Goal: Task Accomplishment & Management: Complete application form

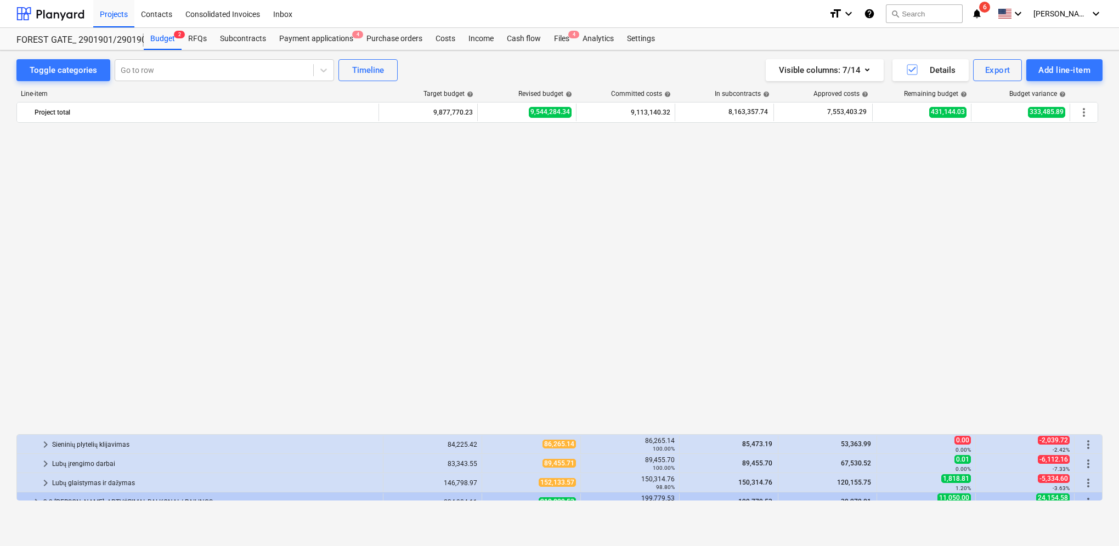
scroll to position [329, 0]
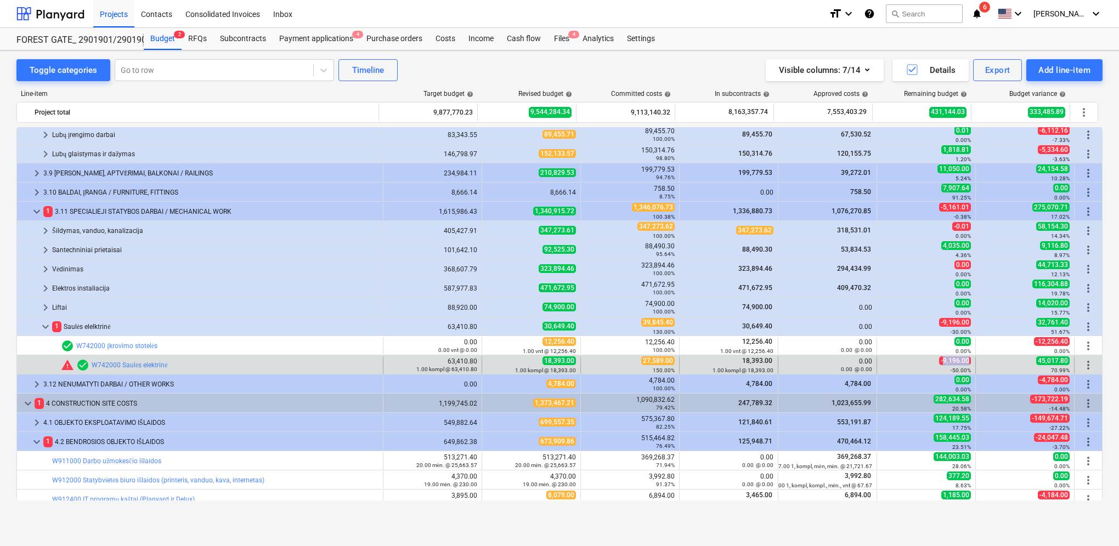
drag, startPoint x: 940, startPoint y: 362, endPoint x: 966, endPoint y: 362, distance: 25.8
click at [966, 362] on span "-9,196.00" at bounding box center [955, 360] width 32 height 9
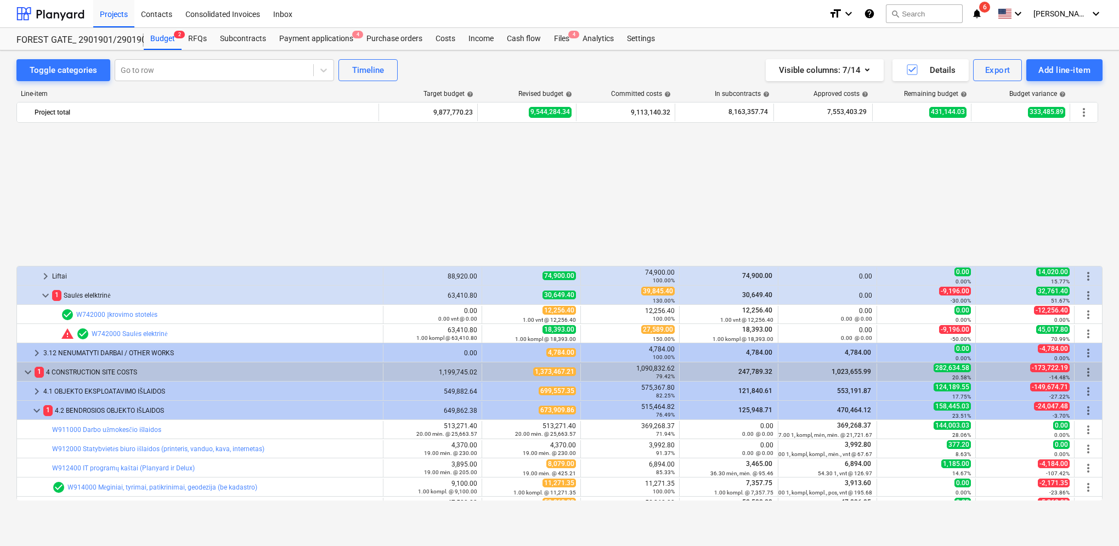
scroll to position [567, 0]
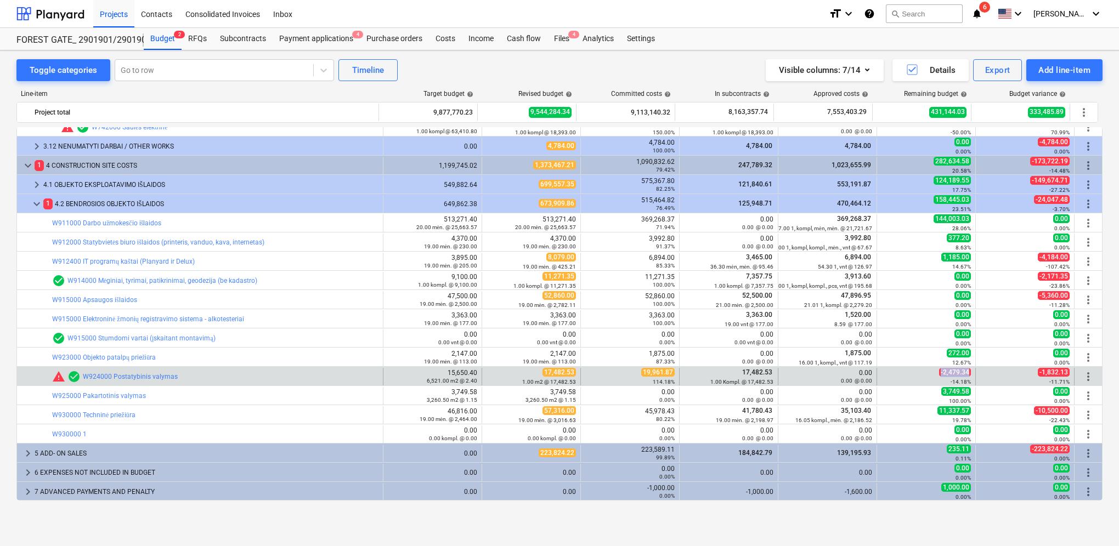
drag, startPoint x: 937, startPoint y: 371, endPoint x: 967, endPoint y: 373, distance: 30.8
click at [967, 373] on span "-2,479.34" at bounding box center [955, 372] width 32 height 9
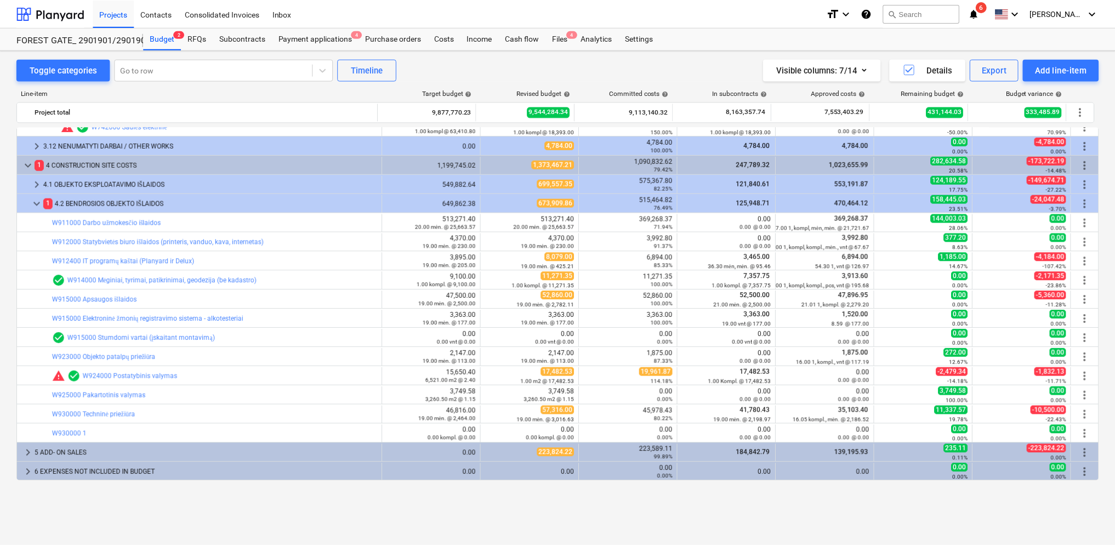
scroll to position [512, 0]
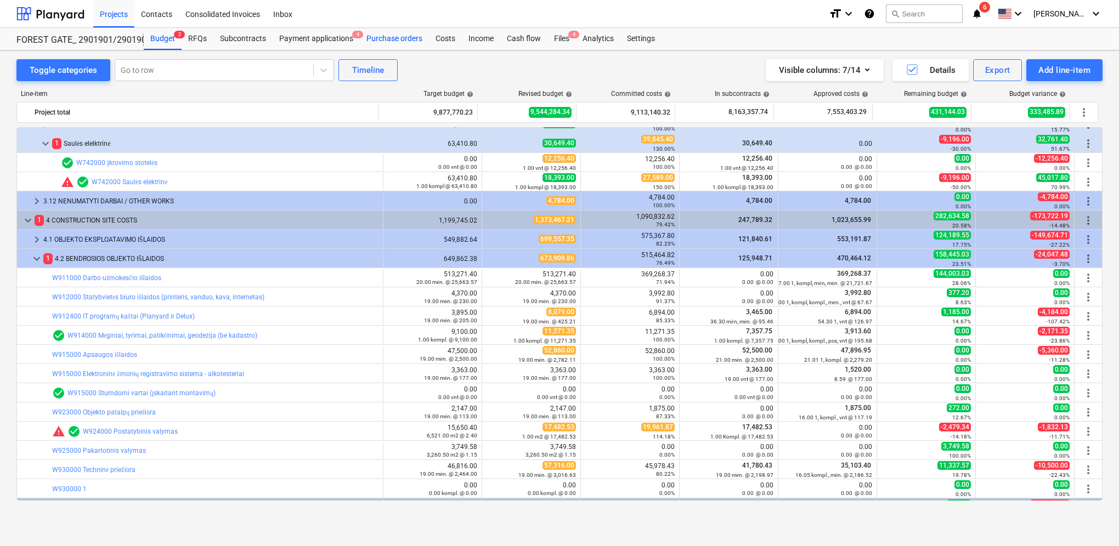
click at [409, 38] on div "Purchase orders" at bounding box center [394, 39] width 69 height 22
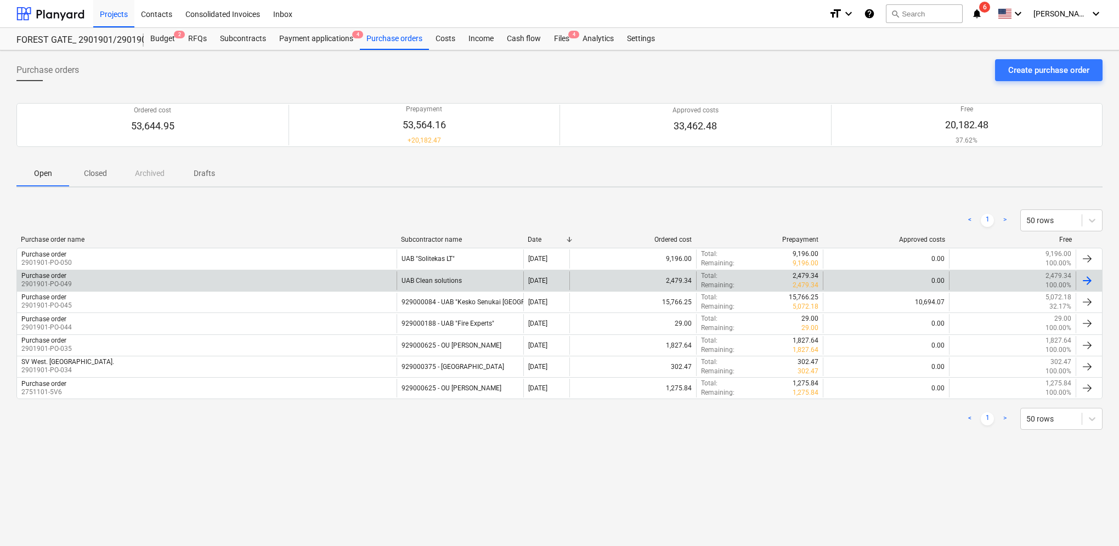
click at [1090, 281] on div at bounding box center [1086, 280] width 13 height 13
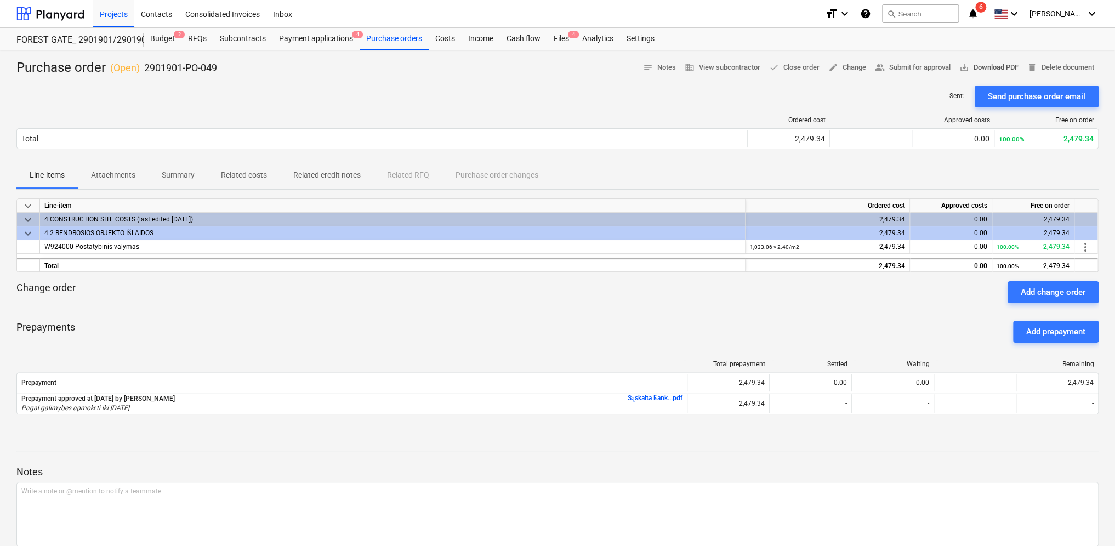
click at [993, 72] on span "save_alt Download PDF" at bounding box center [989, 67] width 59 height 13
click at [717, 171] on div "Line-items Attachments Summary Related costs Related credit notes Related RFQ P…" at bounding box center [557, 175] width 1082 height 26
click at [1062, 69] on span "delete Delete document" at bounding box center [1061, 67] width 67 height 13
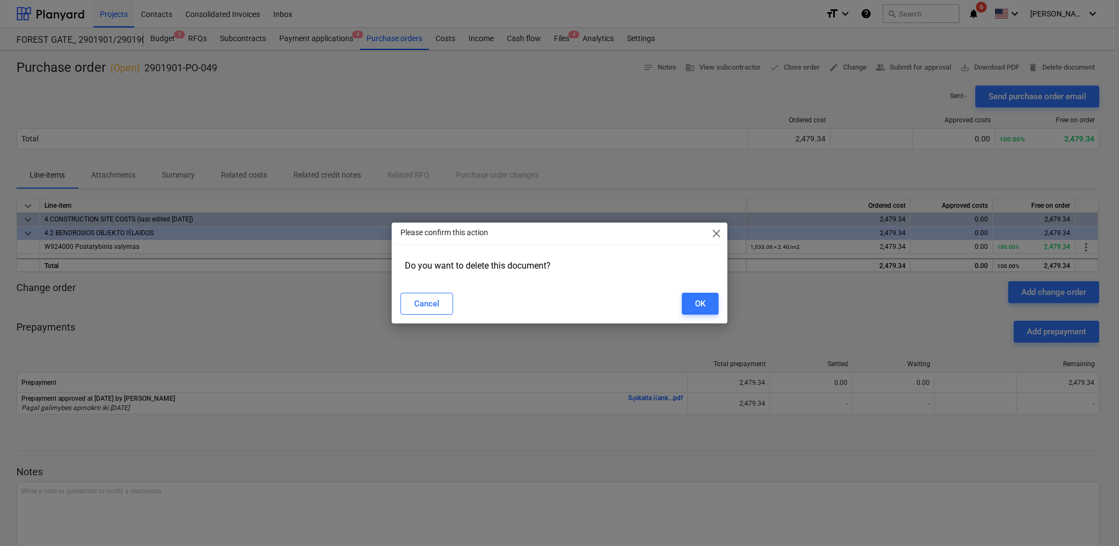
click at [722, 231] on span "close" at bounding box center [716, 233] width 13 height 13
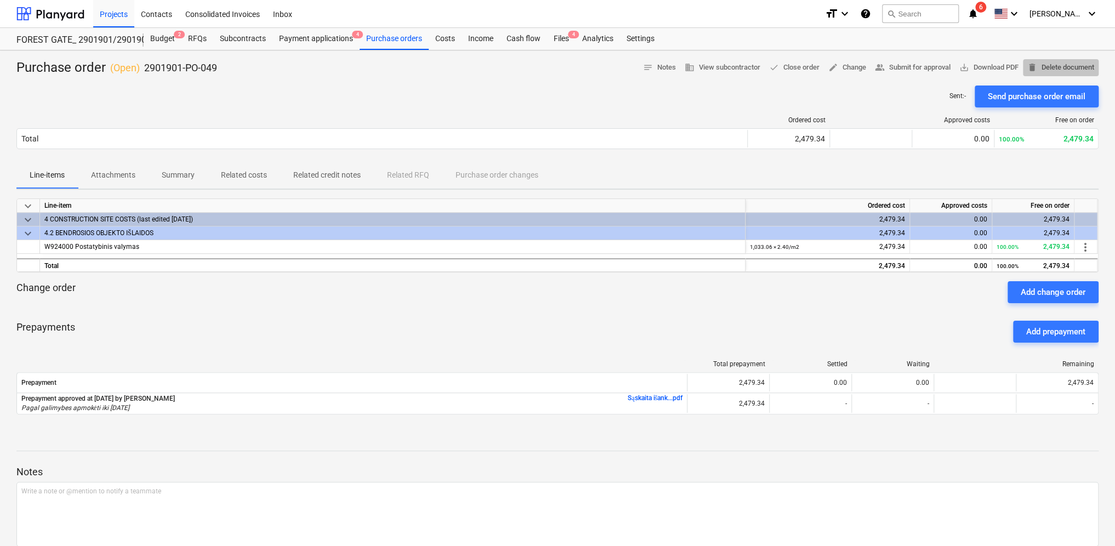
click at [1066, 69] on span "delete Delete document" at bounding box center [1061, 67] width 67 height 13
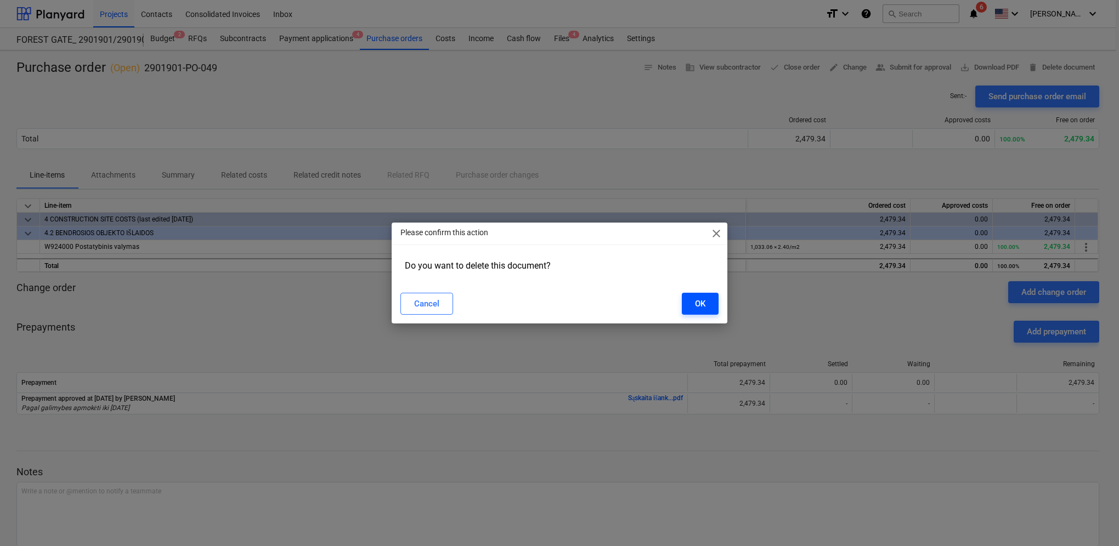
click at [690, 305] on button "OK" at bounding box center [700, 304] width 37 height 22
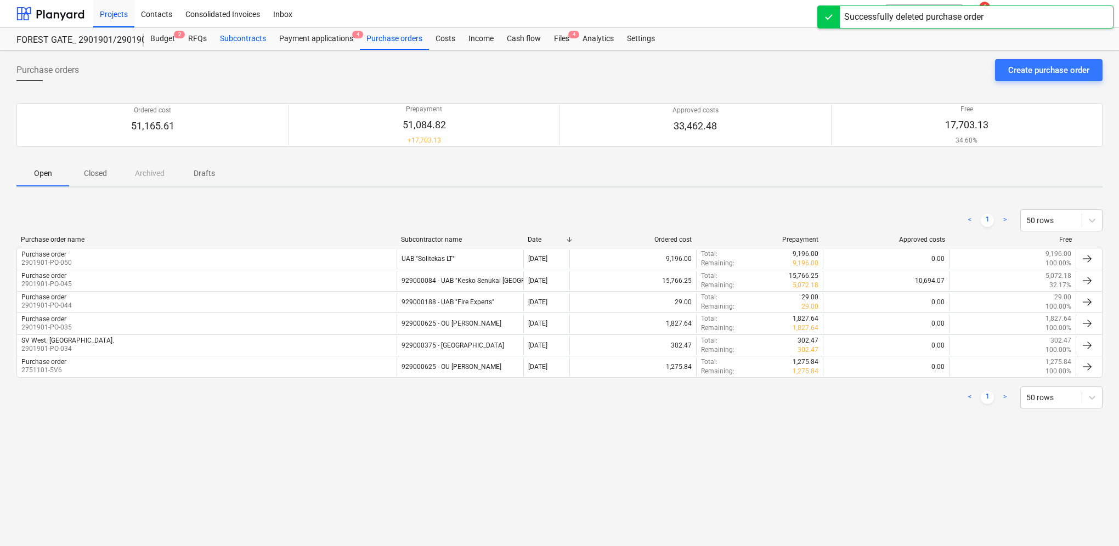
click at [250, 35] on div "Subcontracts" at bounding box center [242, 39] width 59 height 22
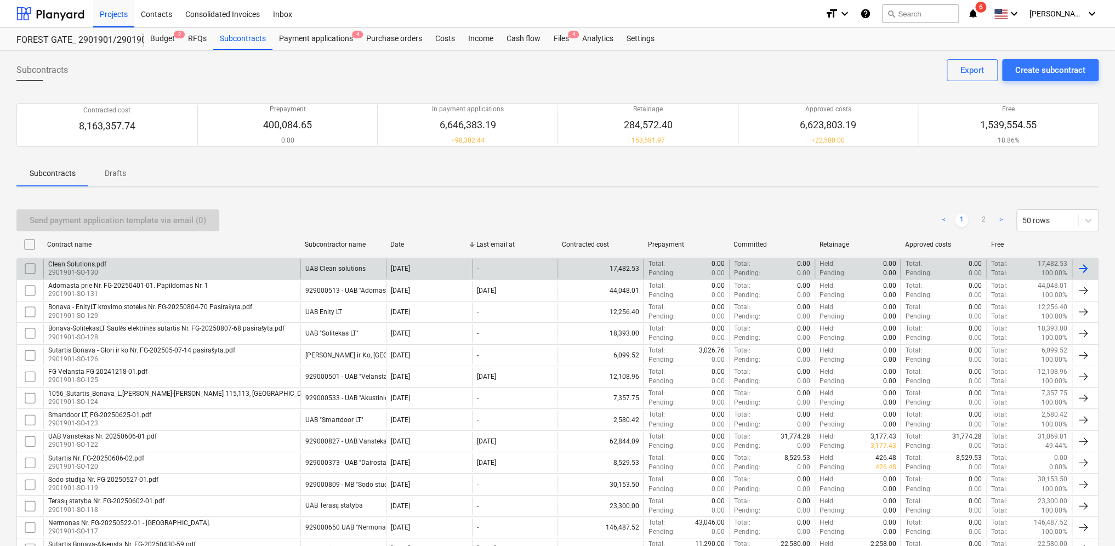
click at [1090, 274] on div at bounding box center [1085, 268] width 26 height 19
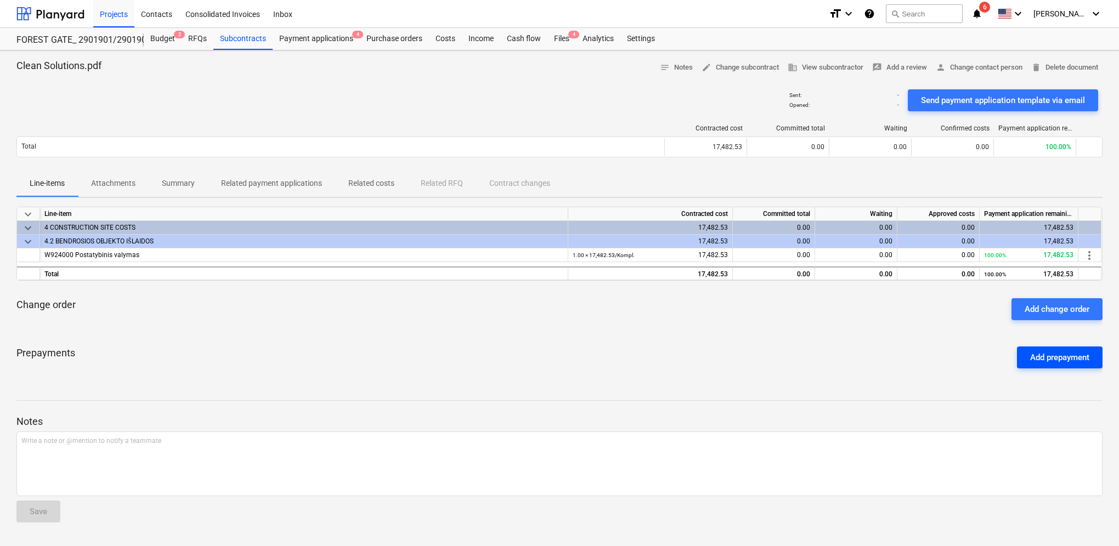
click at [1059, 356] on div "Add prepayment" at bounding box center [1059, 357] width 59 height 14
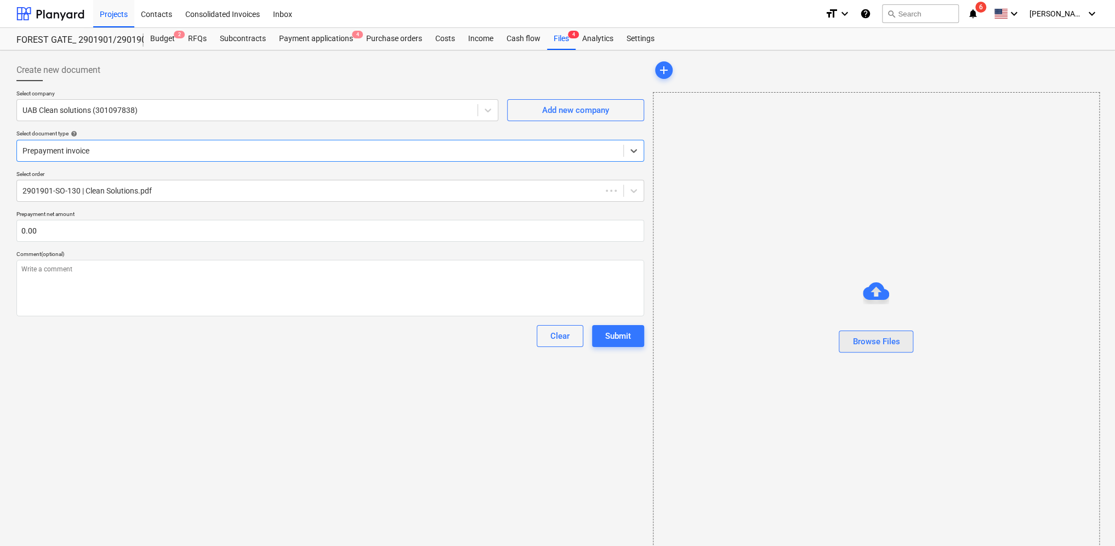
click at [892, 343] on div "Browse Files" at bounding box center [876, 342] width 47 height 14
type textarea "x"
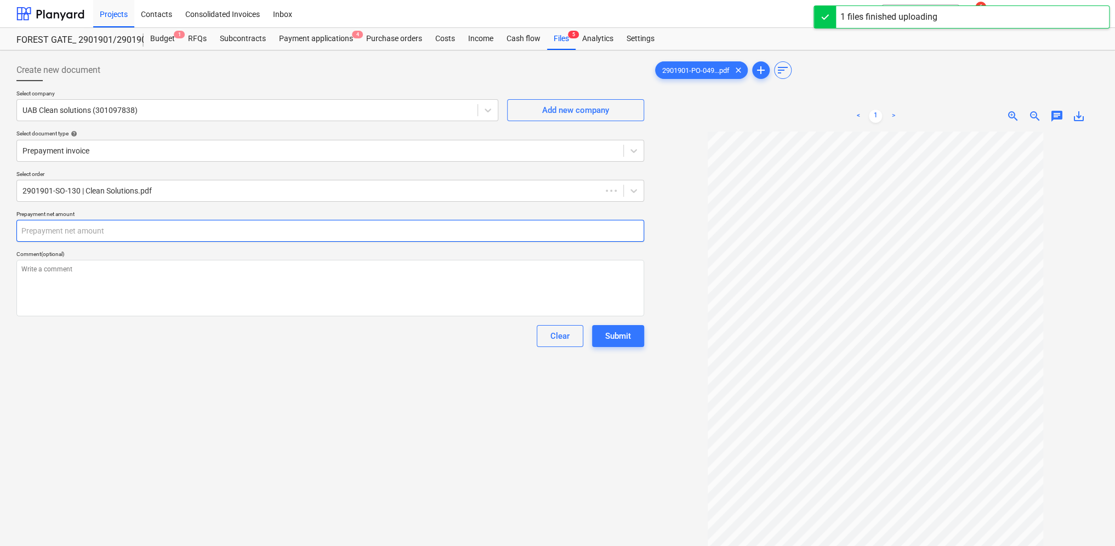
click at [70, 231] on input "text" at bounding box center [330, 231] width 628 height 22
type textarea "x"
type input "2"
type textarea "x"
type input "24"
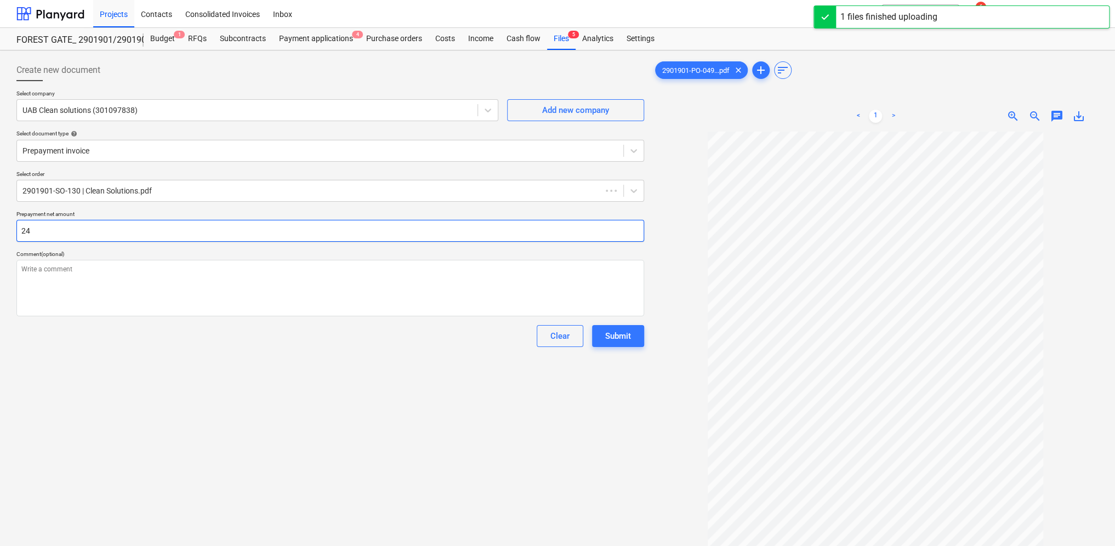
type textarea "x"
type input "247"
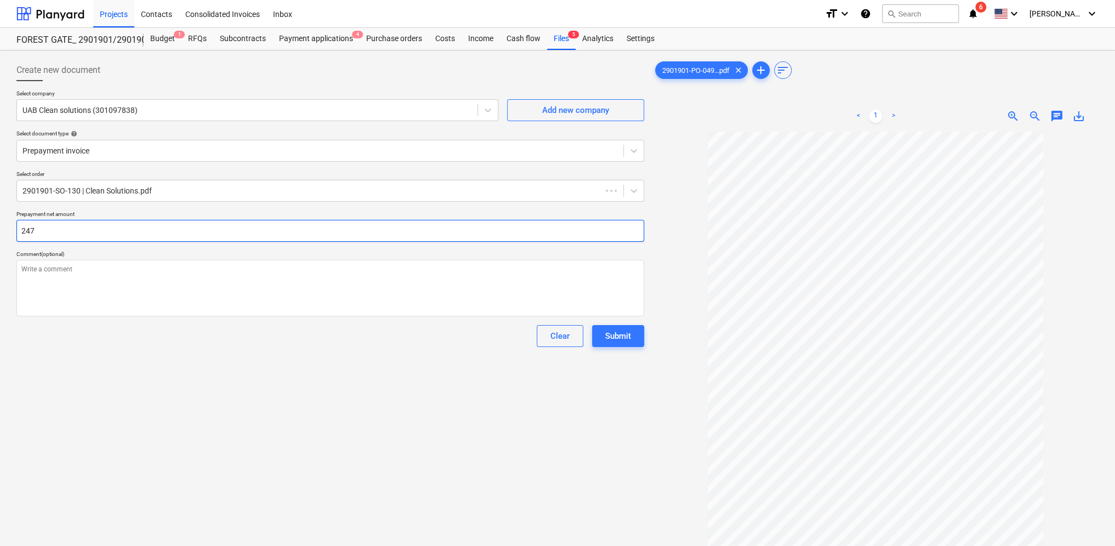
type textarea "x"
type input "2479"
type textarea "x"
type input "2479."
type textarea "x"
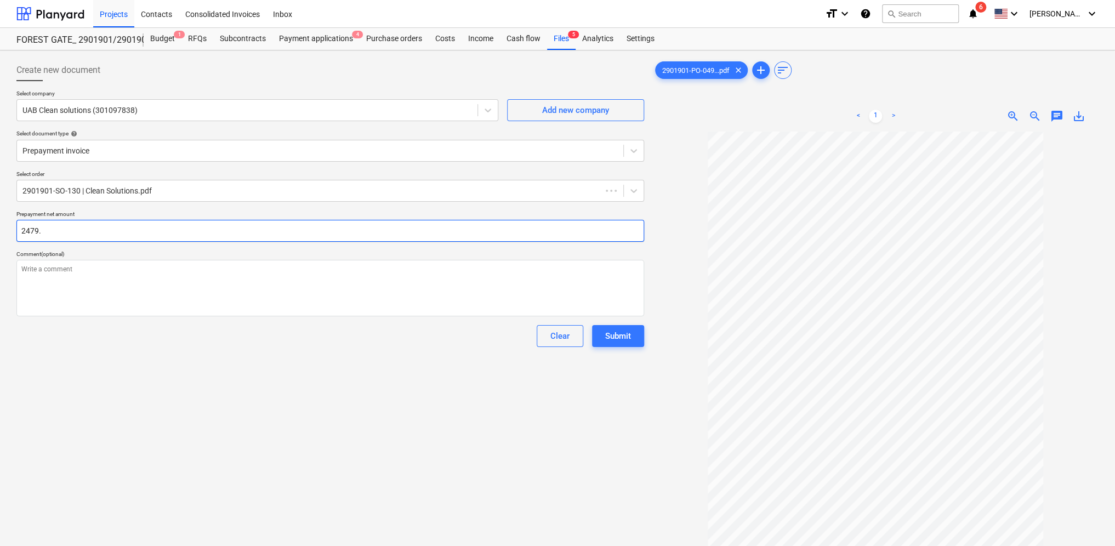
type input "2479.3"
type textarea "x"
type input "2479.34"
type textarea "x"
type input "2,479.34"
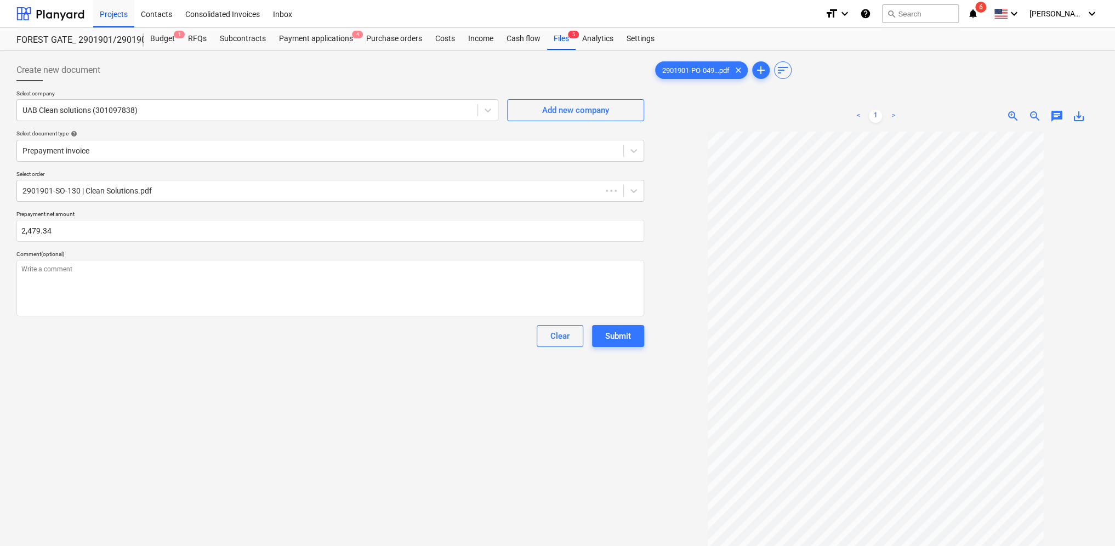
click at [1016, 114] on span "zoom_in" at bounding box center [1013, 116] width 13 height 13
click at [114, 270] on textarea at bounding box center [330, 288] width 628 height 56
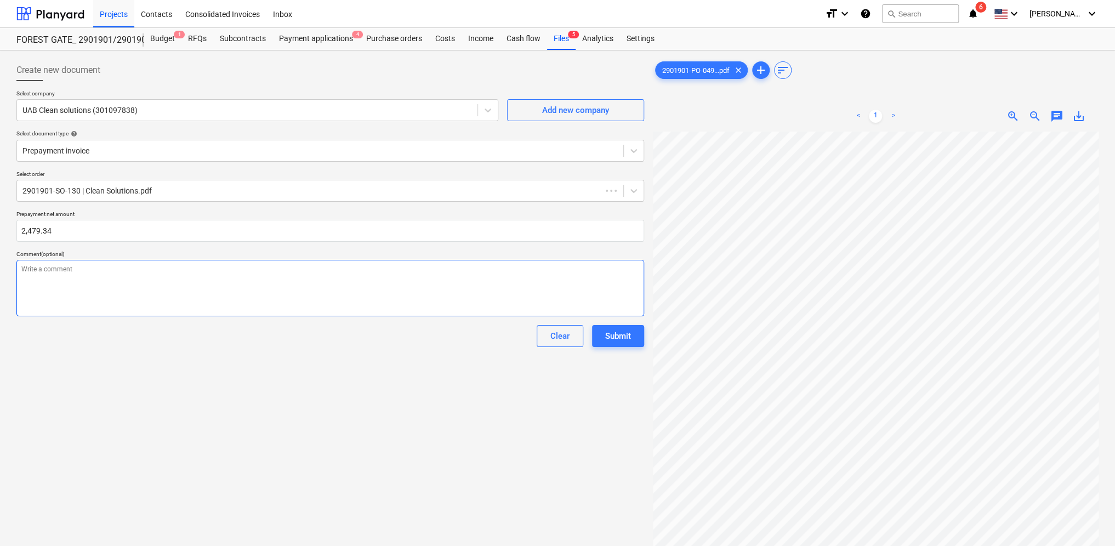
click at [101, 269] on textarea at bounding box center [330, 288] width 628 height 56
type textarea "x"
type textarea "I"
type textarea "x"
type textarea "I6"
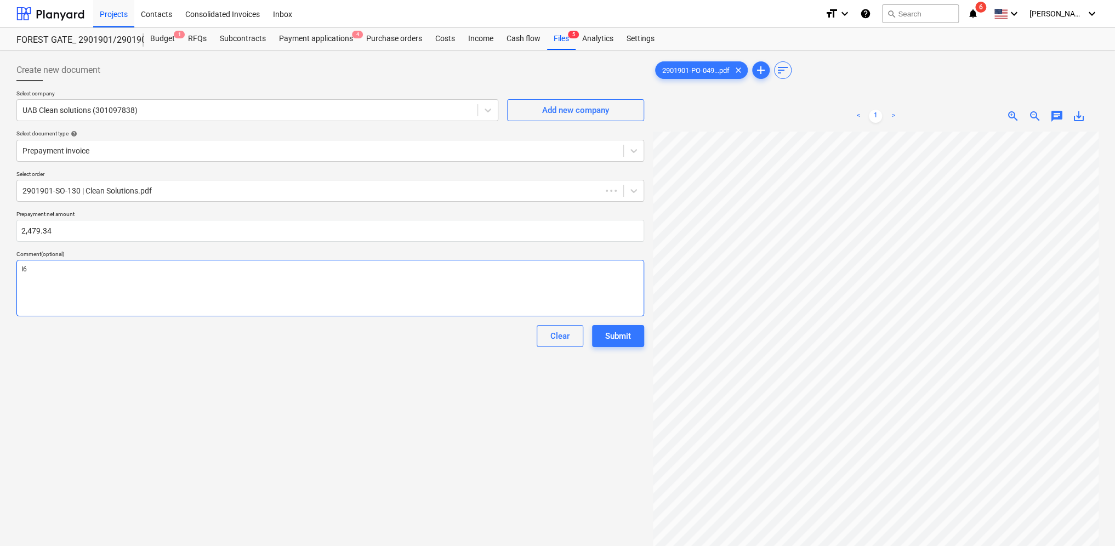
type textarea "x"
type textarea "I6a"
type textarea "x"
type textarea "I6an"
type textarea "x"
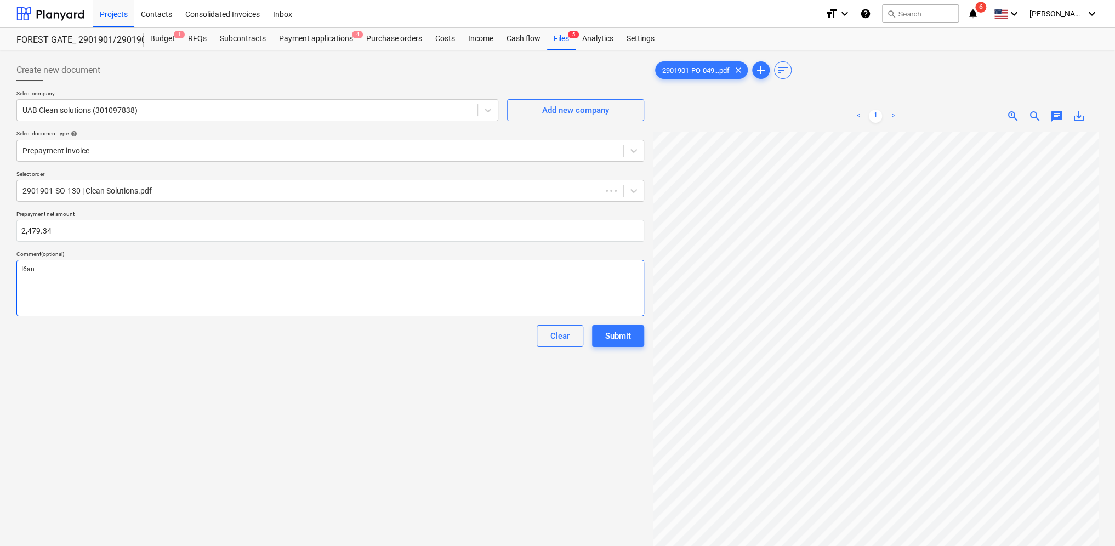
type textarea "I6ank"
type textarea "x"
type textarea "I6anks"
type textarea "x"
type textarea "I6ankst"
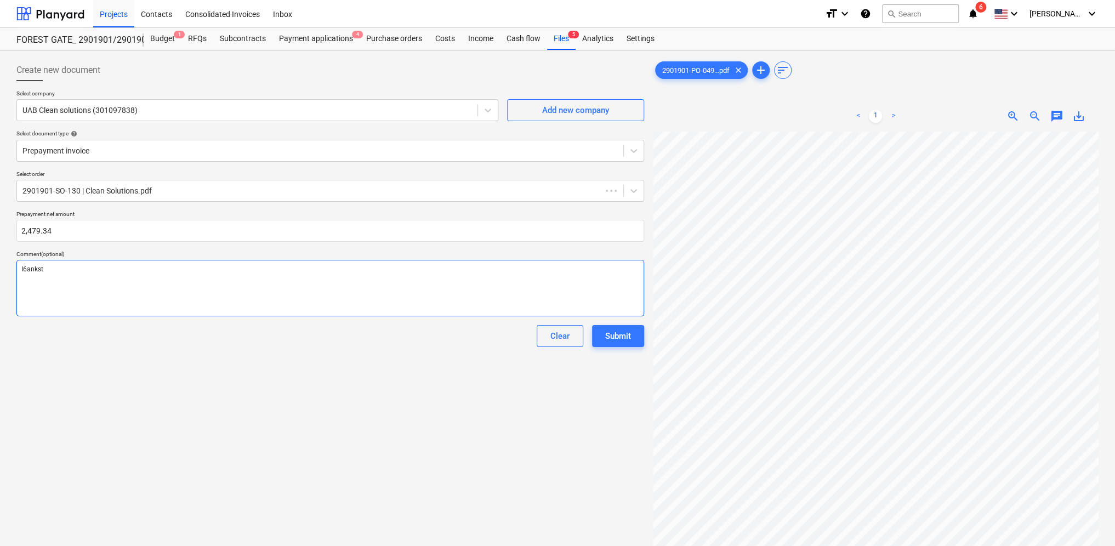
type textarea "x"
type textarea "I6anksti"
type textarea "x"
type textarea "I6ankstin"
type textarea "x"
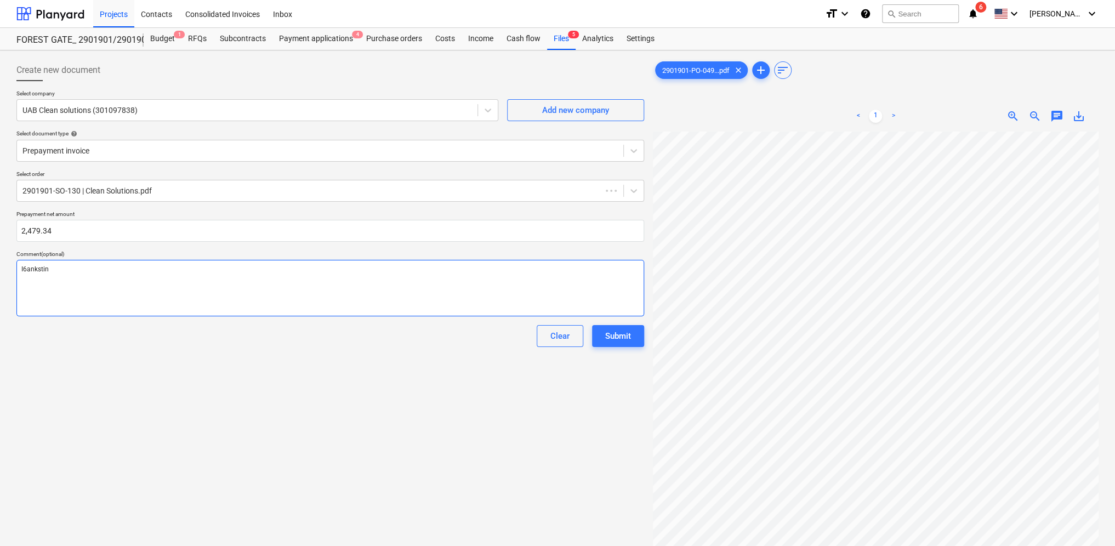
type textarea "I6ankstin4"
type textarea "x"
type textarea "I6ankstin"
type textarea "x"
type textarea "I6ankstinė"
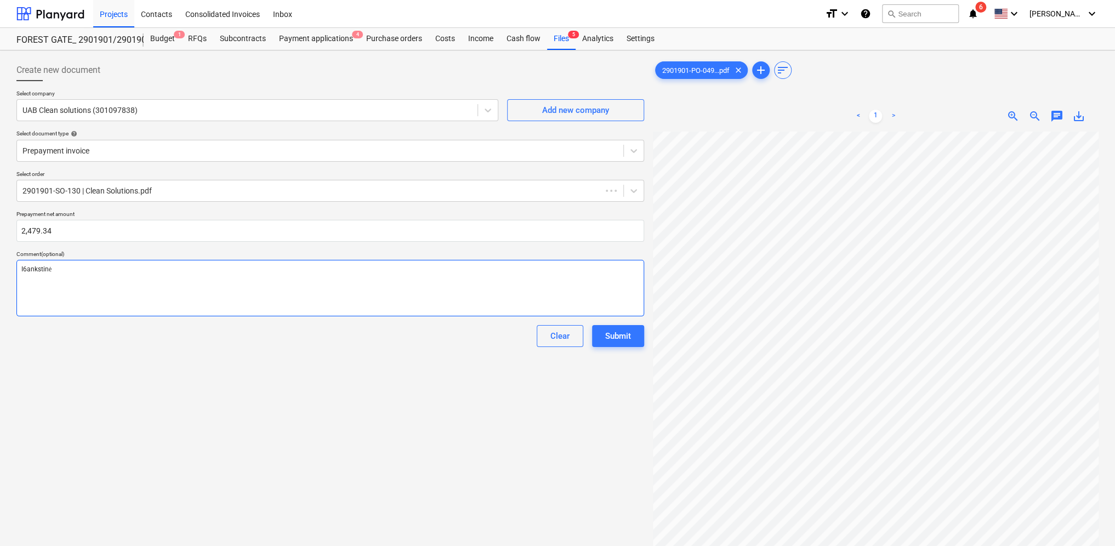
type textarea "x"
type textarea "I6ankstinė"
type textarea "x"
type textarea "I6ankstinė s"
type textarea "x"
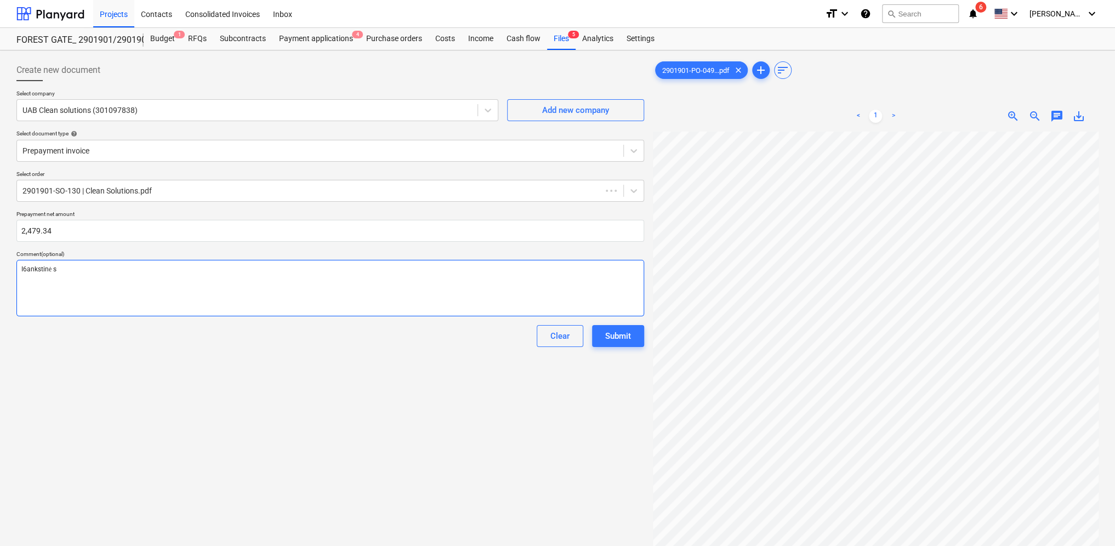
type textarea "I6ankstinė są"
type textarea "x"
type textarea "I6ankstinė sąs"
type textarea "x"
type textarea "I6ankstinė sąsk"
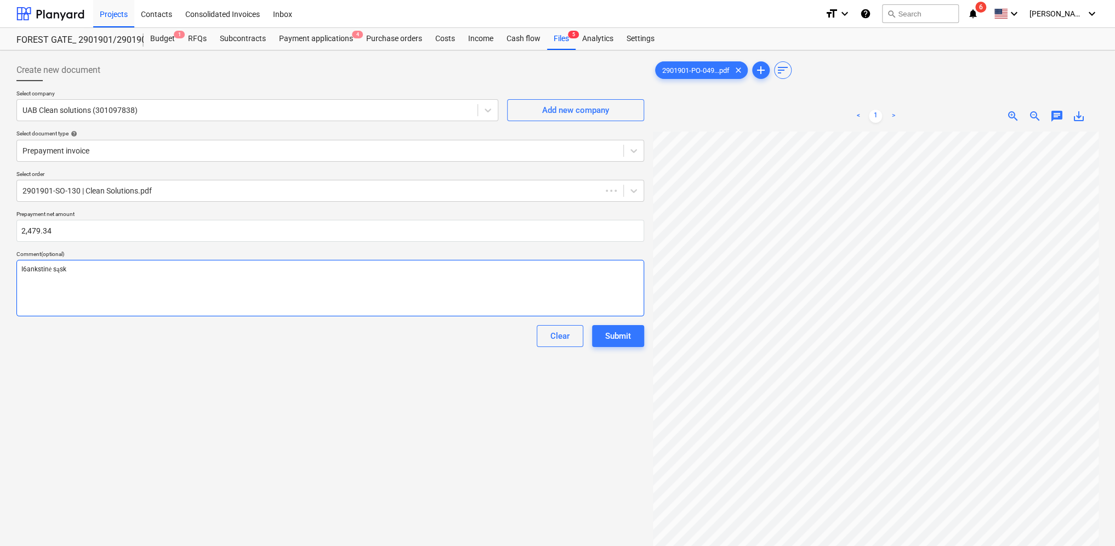
type textarea "x"
type textarea "I6ankstinė sąskai"
type textarea "x"
type textarea "I6ankstinė sąskait"
type textarea "x"
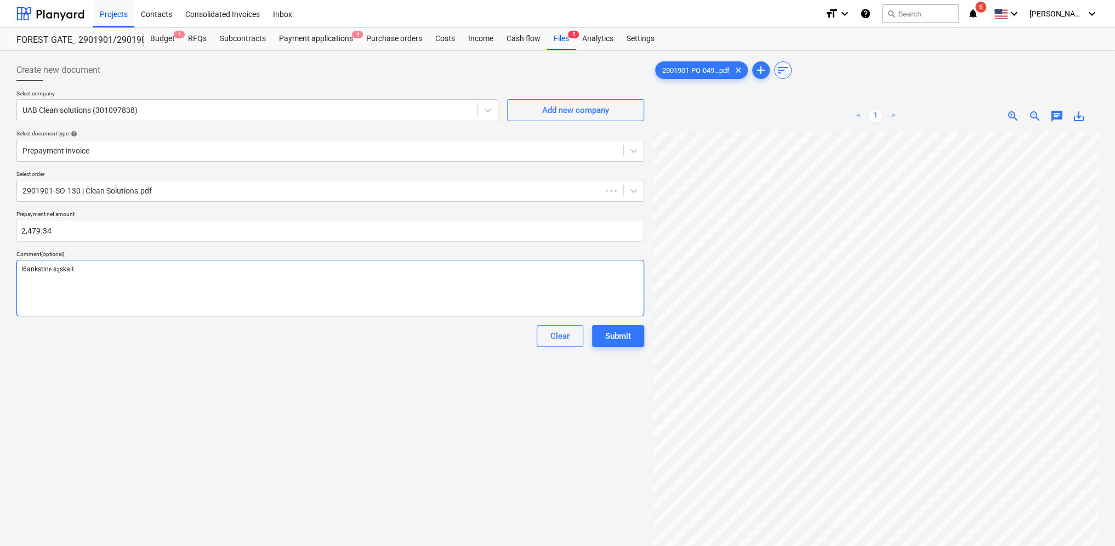
type textarea "I6ankstinė sąskaita"
type textarea "x"
type textarea "I6ankstinė sąskaita"
type textarea "x"
type textarea "I6ankstinė sąskaita j"
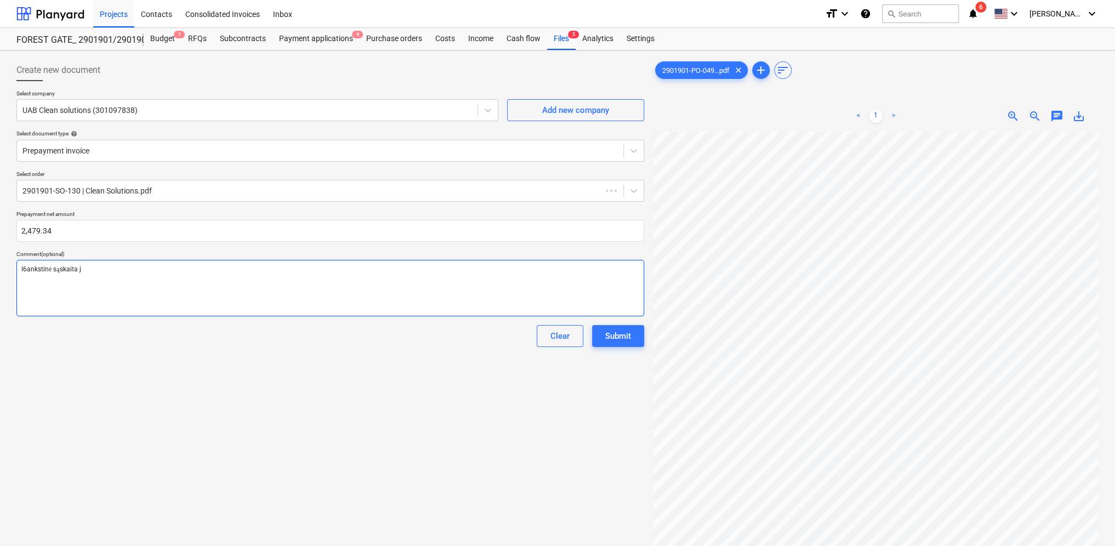
type textarea "x"
type textarea "I6ankstinė sąskaita ja"
type textarea "x"
type textarea "I6ankstinė sąskaita jau"
type textarea "x"
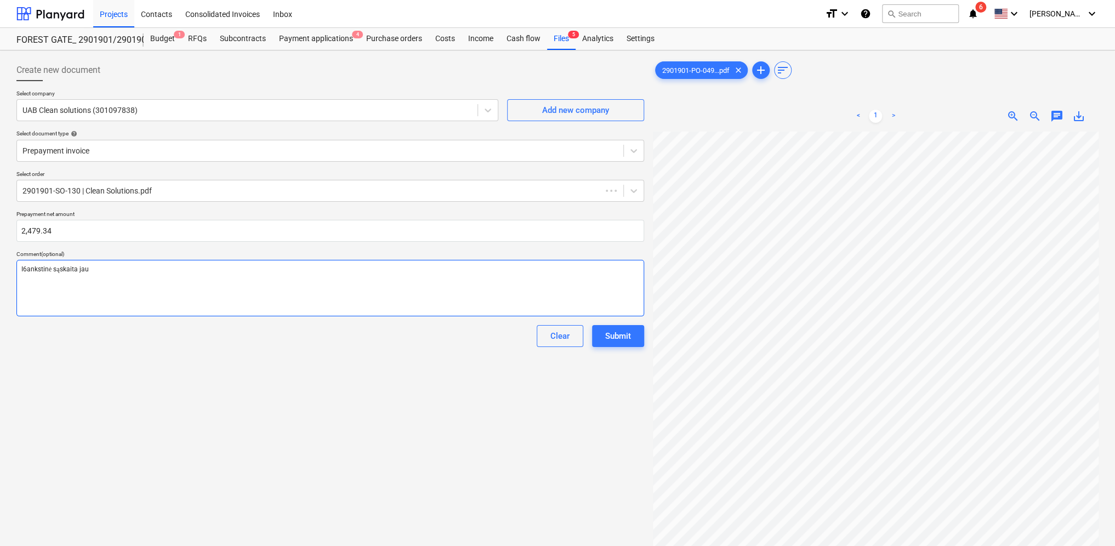
type textarea "I6ankstinė sąskaita jau"
type textarea "x"
type textarea "I6ankstinė sąskaita jau a"
type textarea "x"
type textarea "I6ankstinė sąskaita jau ap"
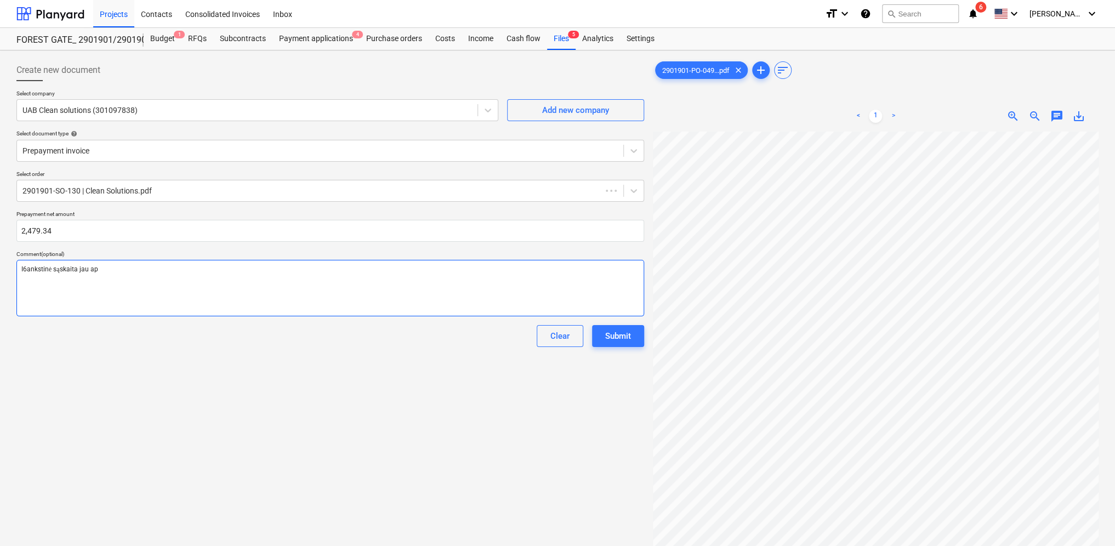
type textarea "x"
type textarea "I6ankstinė sąskaita jau apm"
type textarea "x"
type textarea "I6ankstinė sąskaita jau apmo"
type textarea "x"
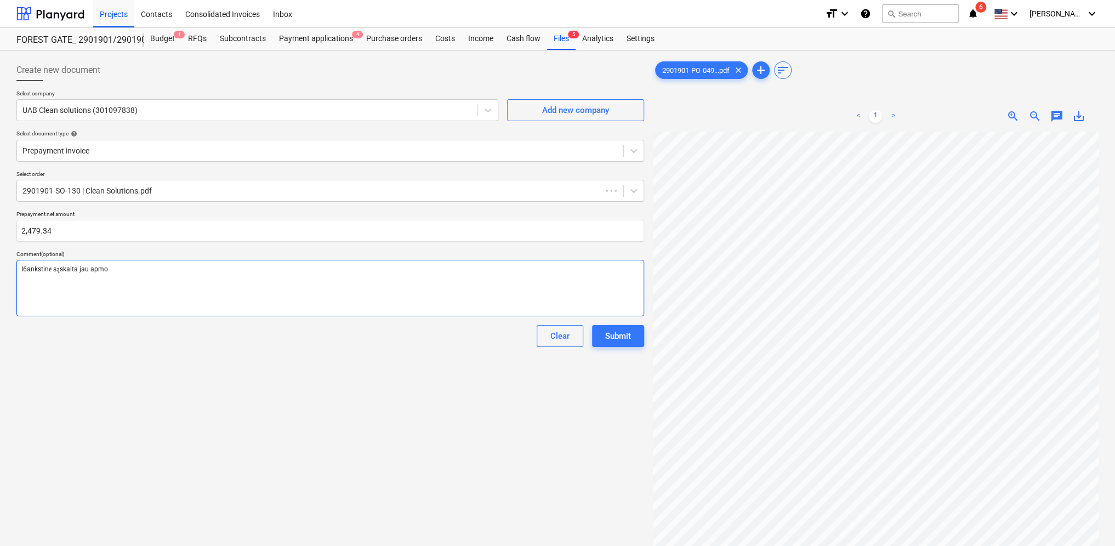
type textarea "I6ankstinė sąskaita jau apmok"
type textarea "x"
type textarea "I6ankstinė sąskaita jau apmokė"
type textarea "x"
type textarea "I6ankstinė sąskaita jau apmokėt"
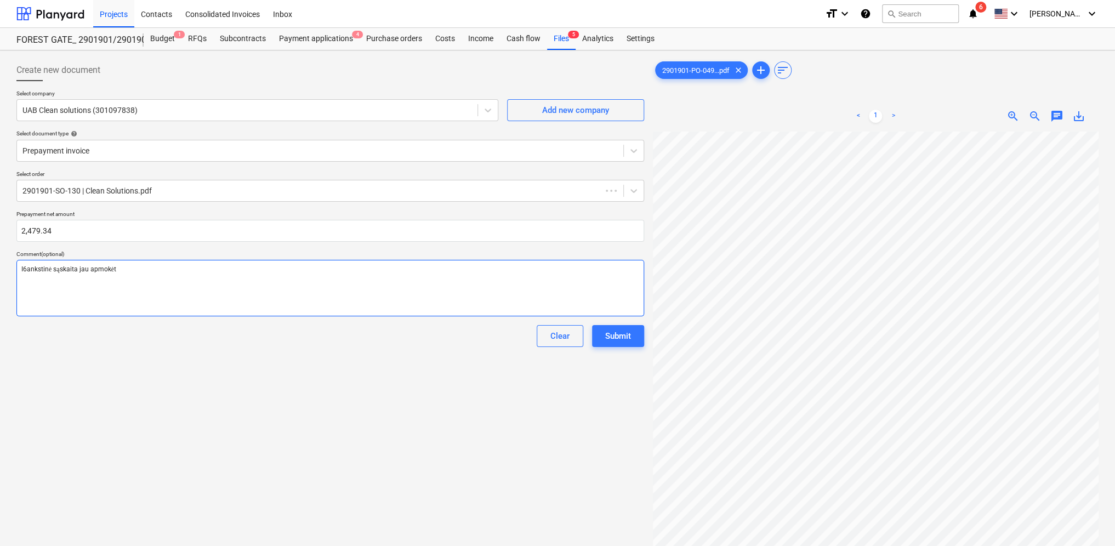
type textarea "x"
type textarea "I6ankstinė sąskaita jau apmokėta"
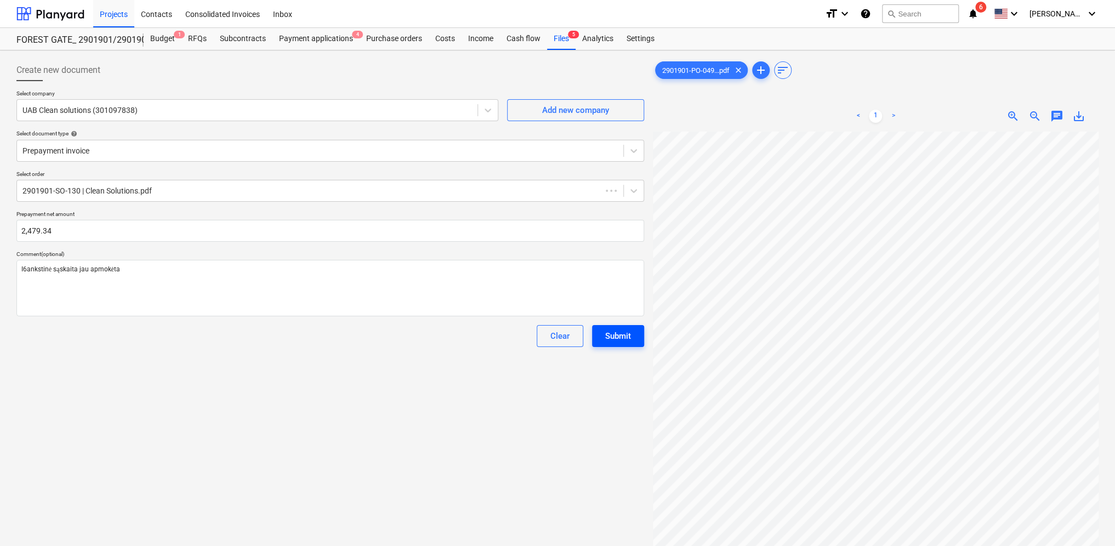
click at [626, 334] on div "Submit" at bounding box center [618, 336] width 26 height 14
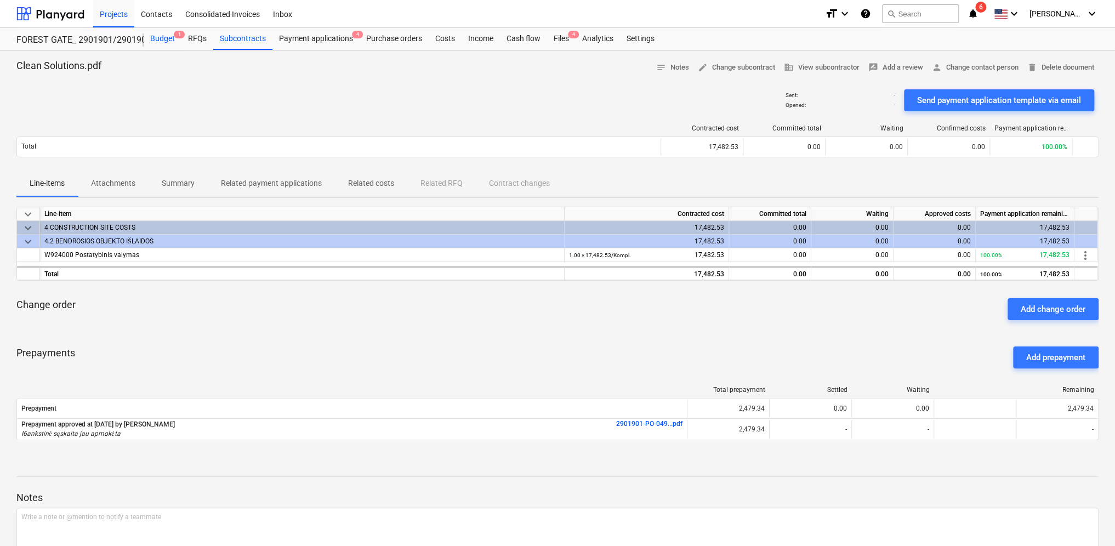
click at [173, 40] on div "Budget 1" at bounding box center [163, 39] width 38 height 22
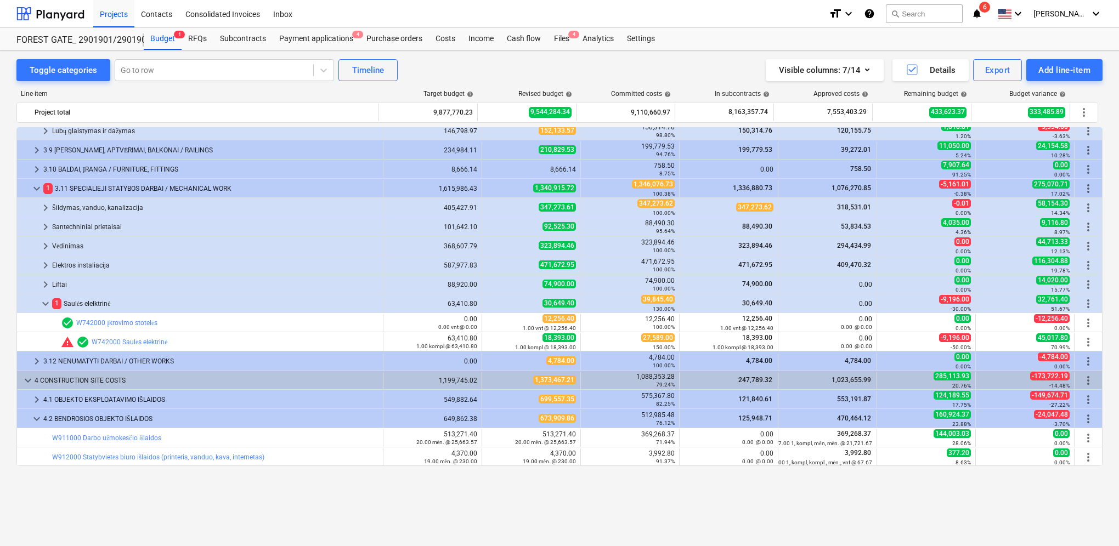
scroll to position [293, 0]
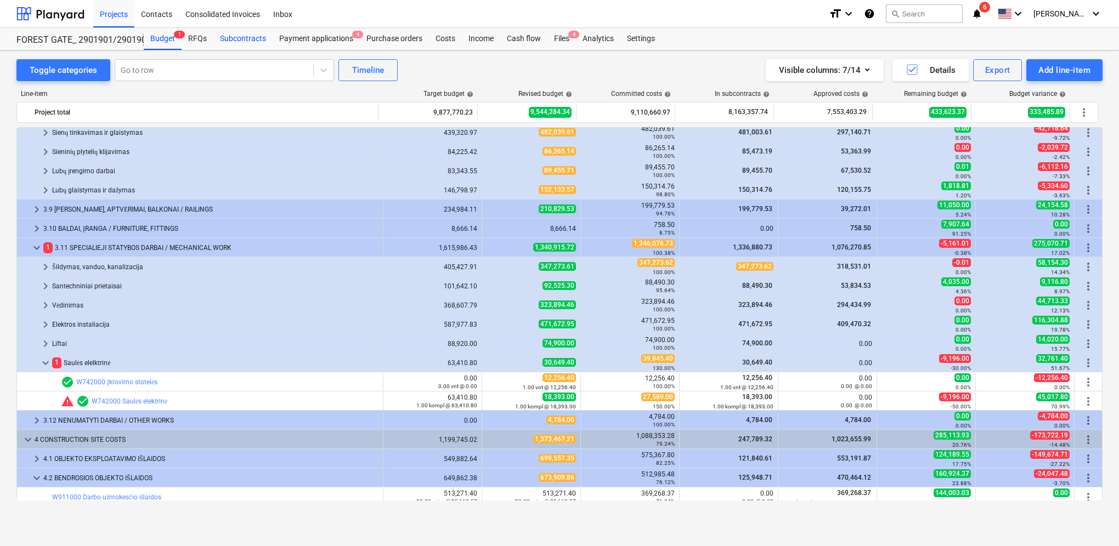
click at [235, 37] on div "Subcontracts" at bounding box center [242, 39] width 59 height 22
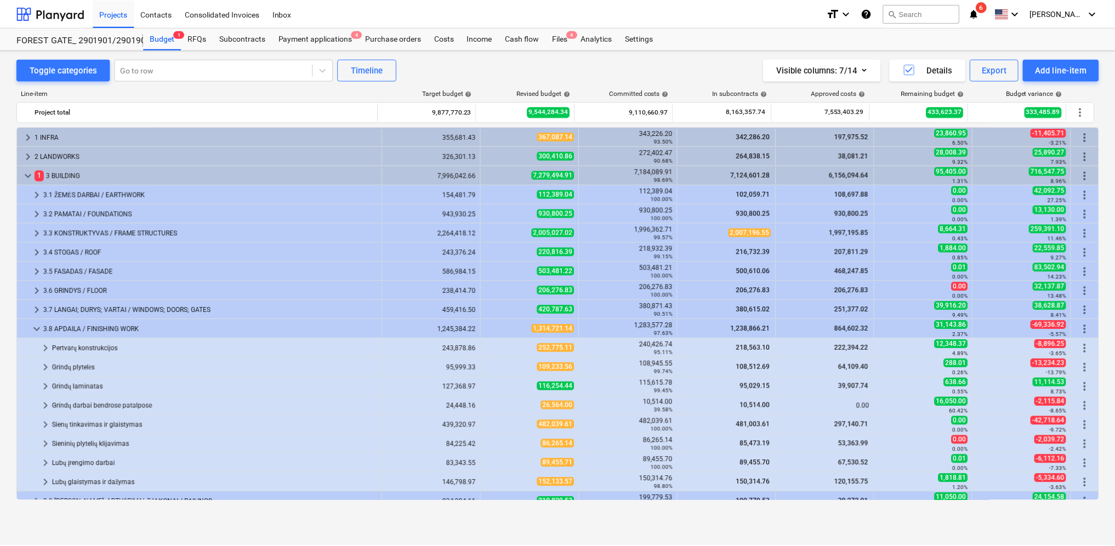
scroll to position [293, 0]
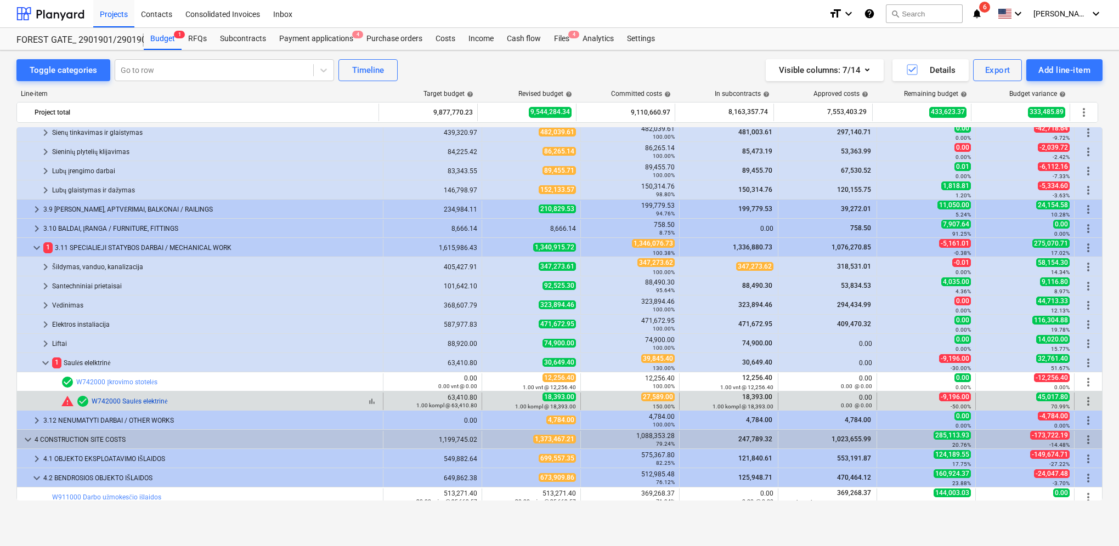
click at [165, 401] on link "W742000 Saulės elektrinė" at bounding box center [130, 402] width 76 height 8
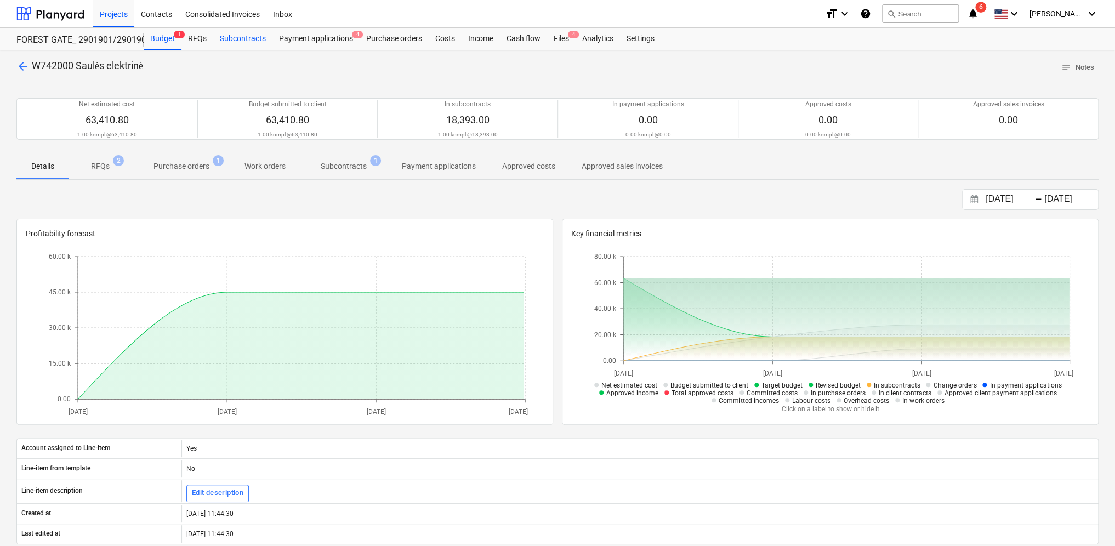
click at [233, 37] on div "Subcontracts" at bounding box center [242, 39] width 59 height 22
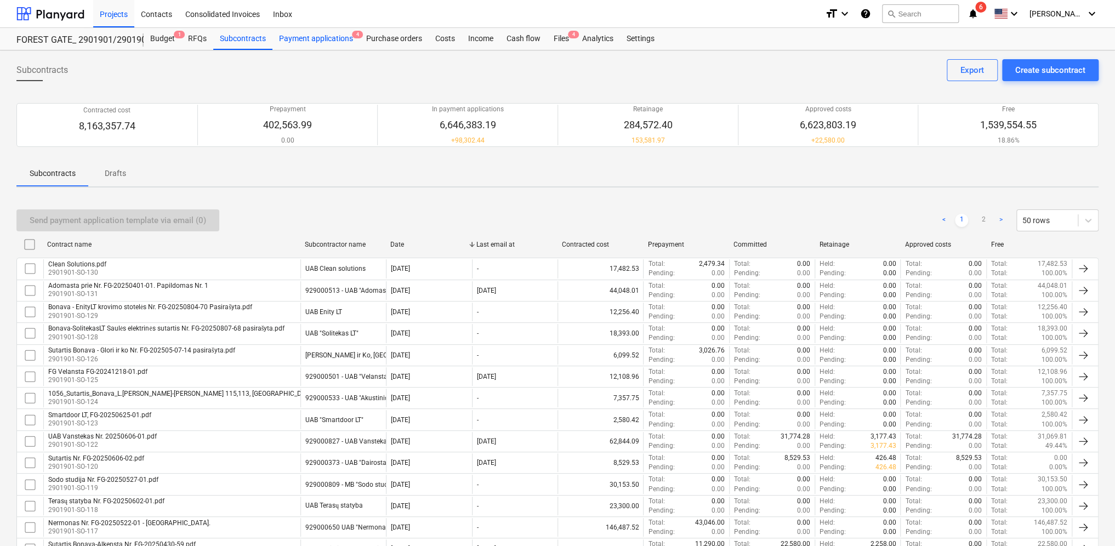
click at [315, 43] on div "Payment applications 4" at bounding box center [316, 39] width 87 height 22
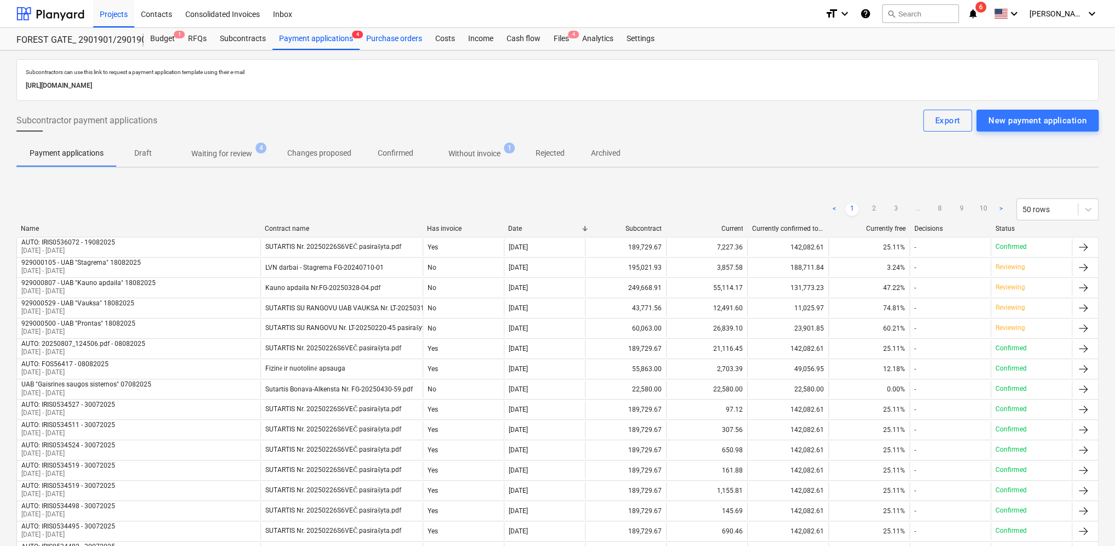
click at [399, 31] on div "Purchase orders" at bounding box center [394, 39] width 69 height 22
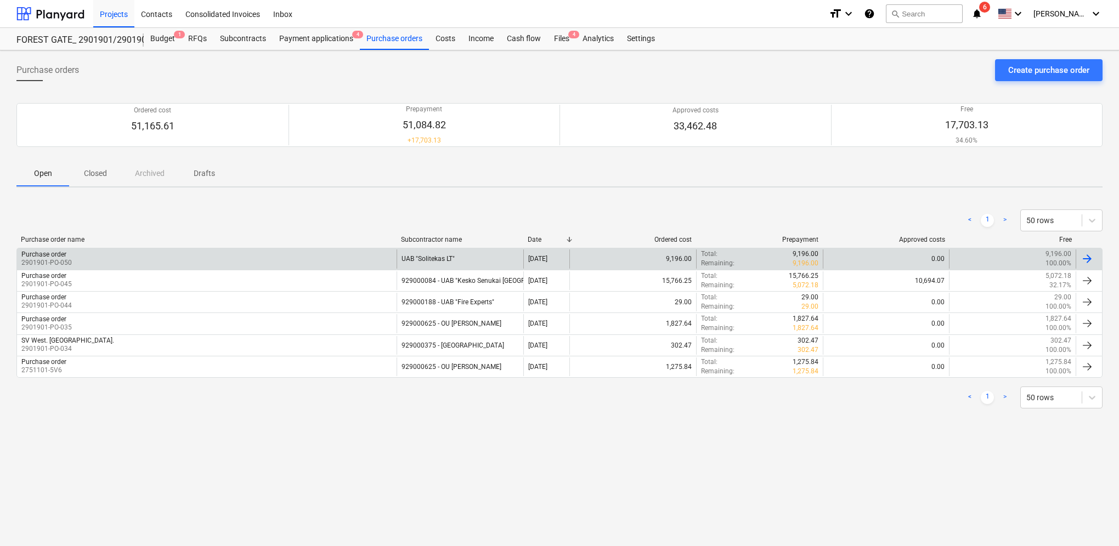
click at [1090, 258] on div at bounding box center [1086, 258] width 13 height 13
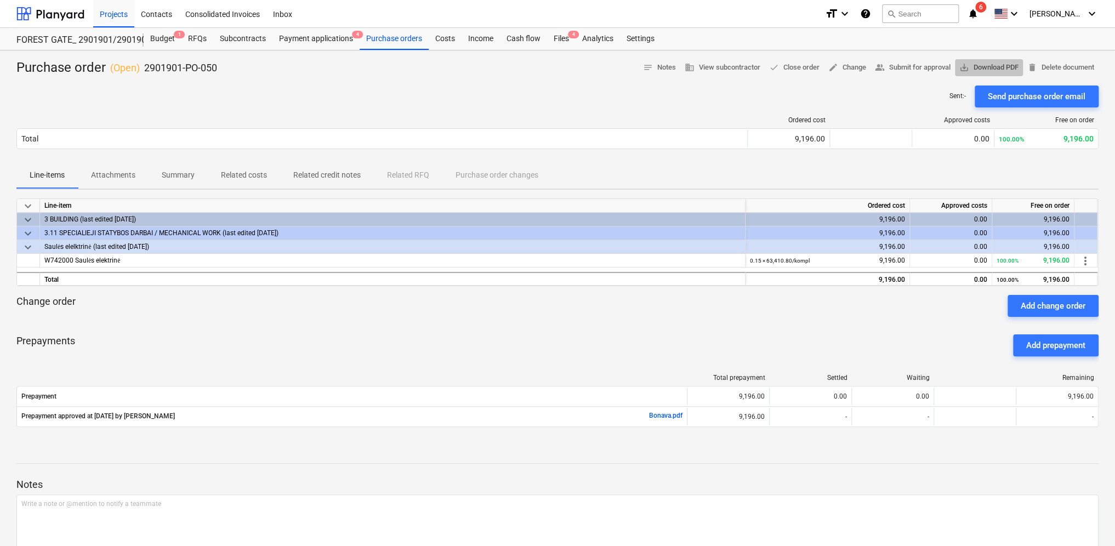
click at [994, 64] on span "save_alt Download PDF" at bounding box center [989, 67] width 59 height 13
click at [938, 167] on div "Line-items Attachments Summary Related costs Related credit notes Related RFQ P…" at bounding box center [557, 175] width 1082 height 26
click at [1050, 66] on span "delete Delete document" at bounding box center [1061, 67] width 67 height 13
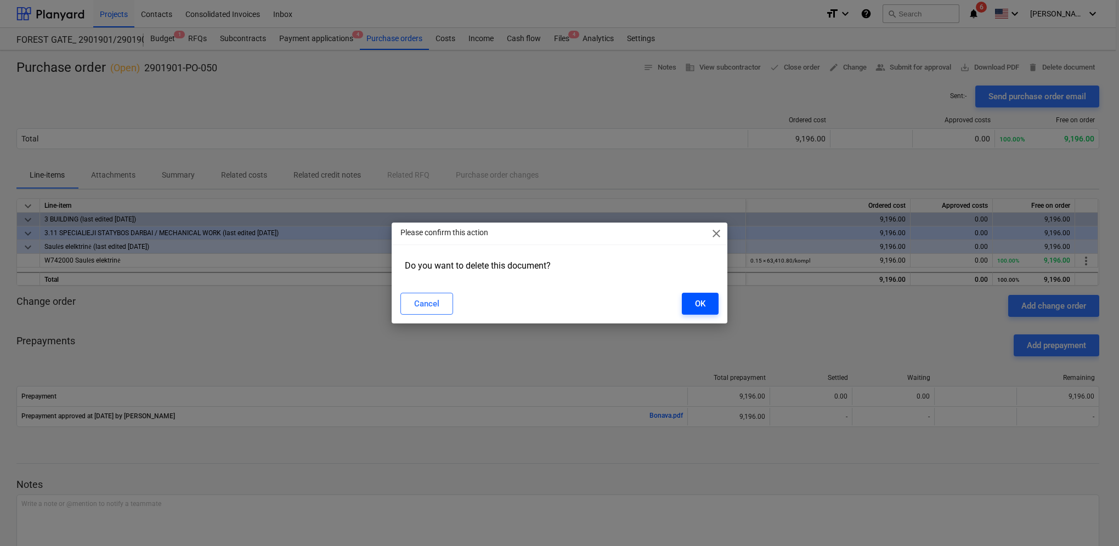
click at [697, 305] on div "OK" at bounding box center [700, 304] width 10 height 14
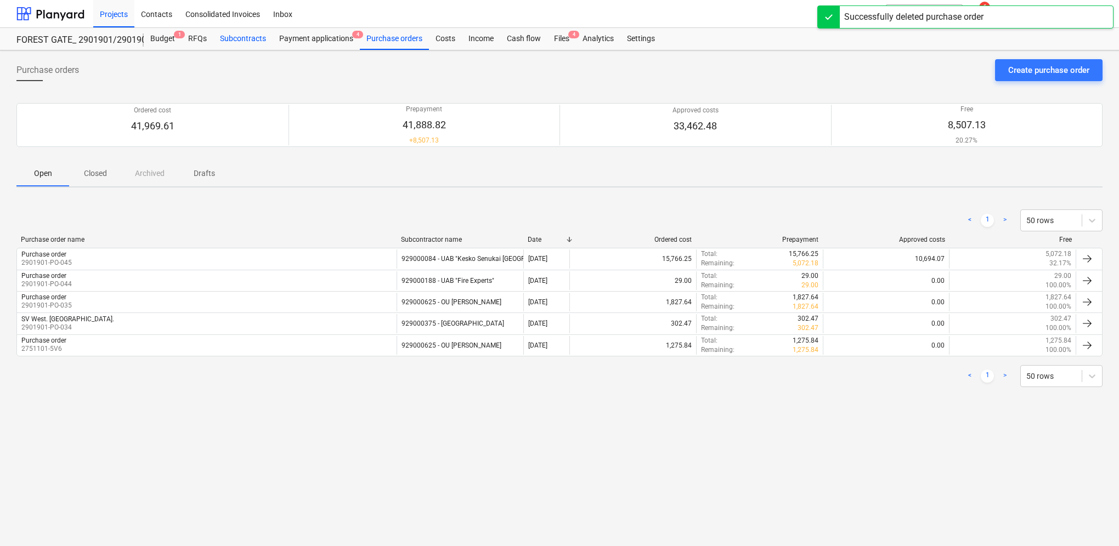
click at [258, 35] on div "Subcontracts" at bounding box center [242, 39] width 59 height 22
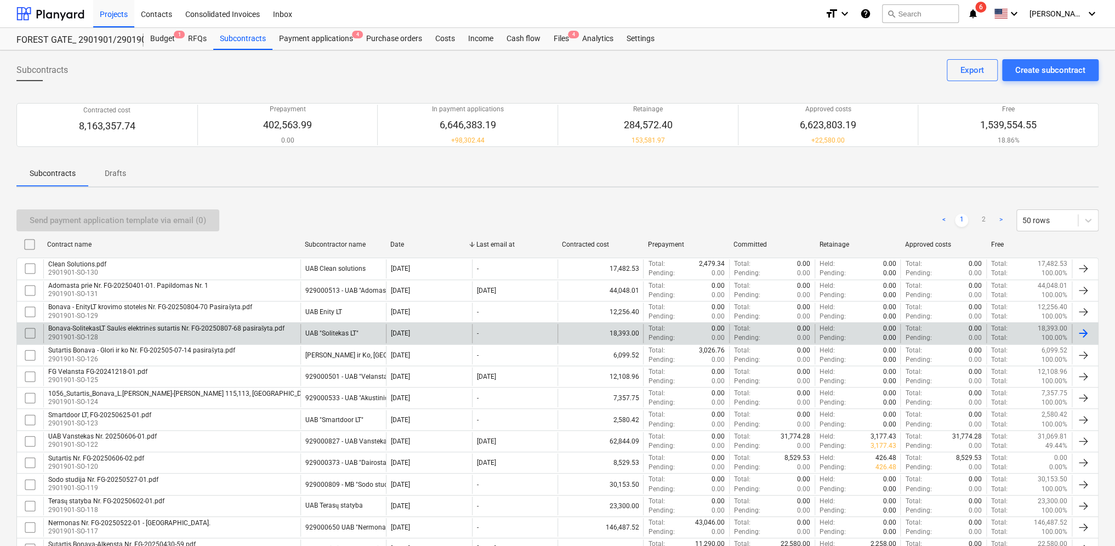
click at [322, 331] on div "UAB "Solitekas LT"" at bounding box center [331, 334] width 53 height 8
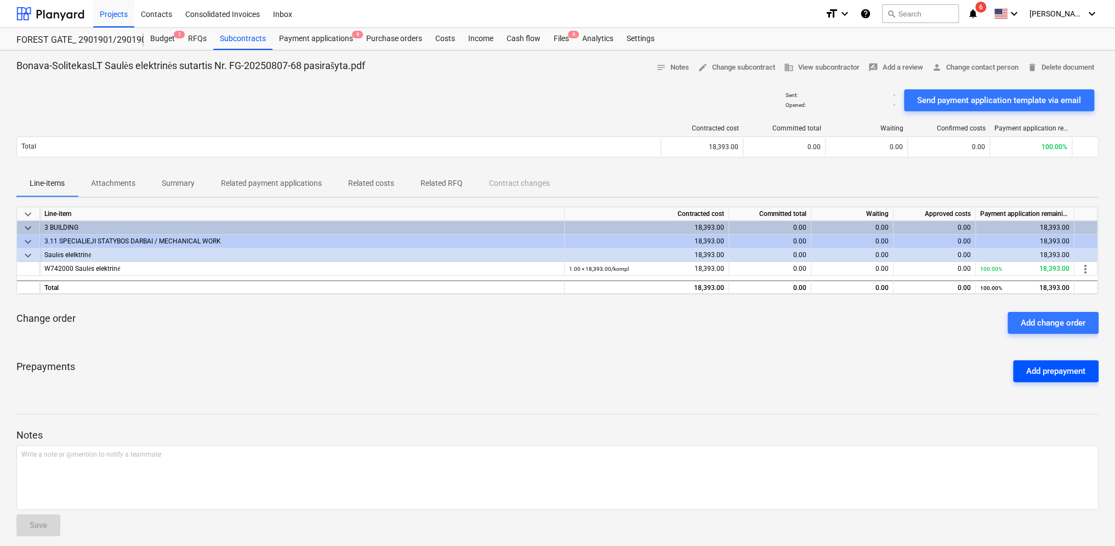
click at [1046, 370] on div "Add prepayment" at bounding box center [1056, 371] width 59 height 14
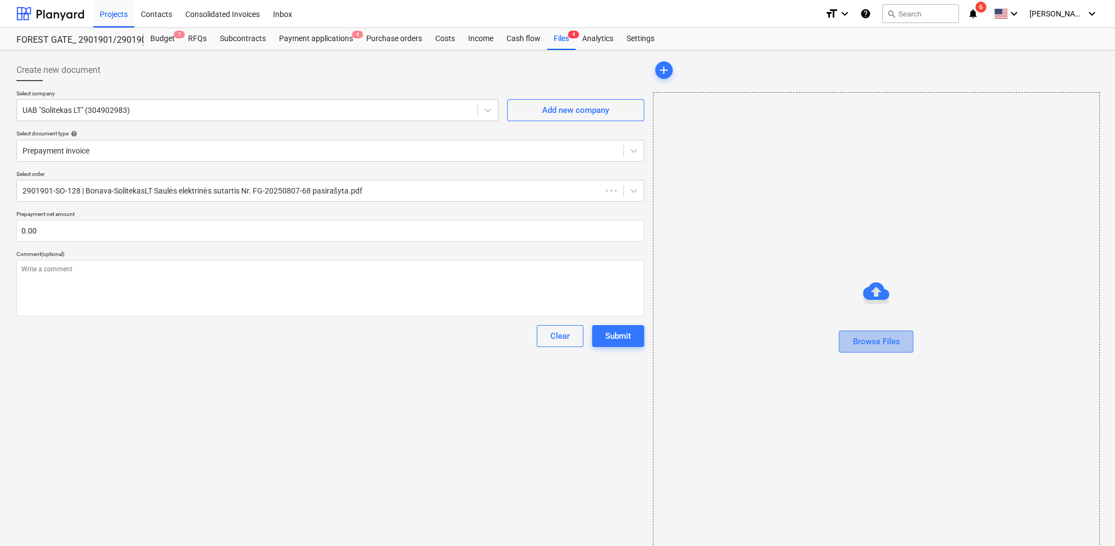
click at [897, 346] on div "Browse Files" at bounding box center [876, 342] width 47 height 14
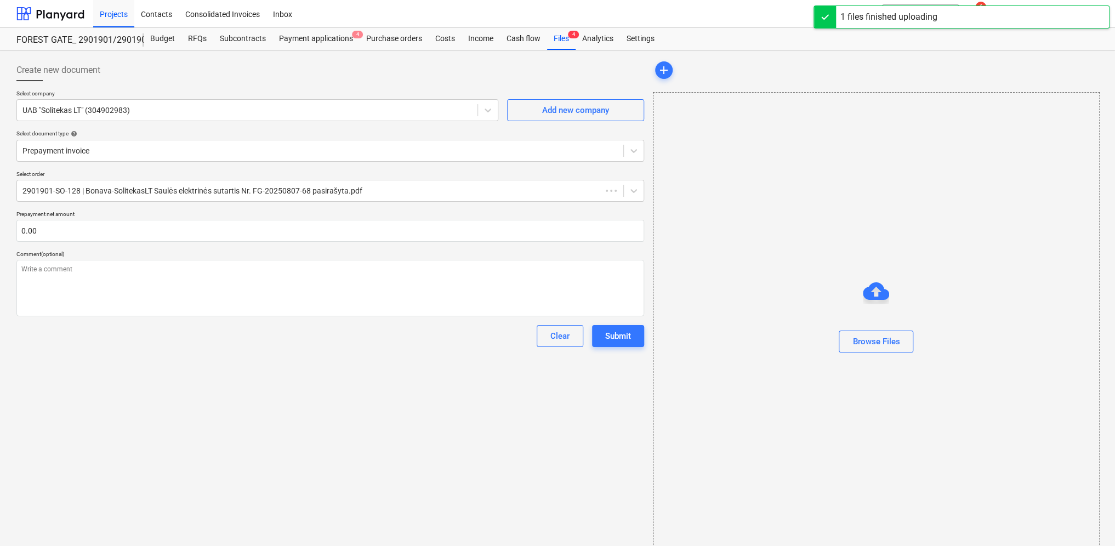
type textarea "x"
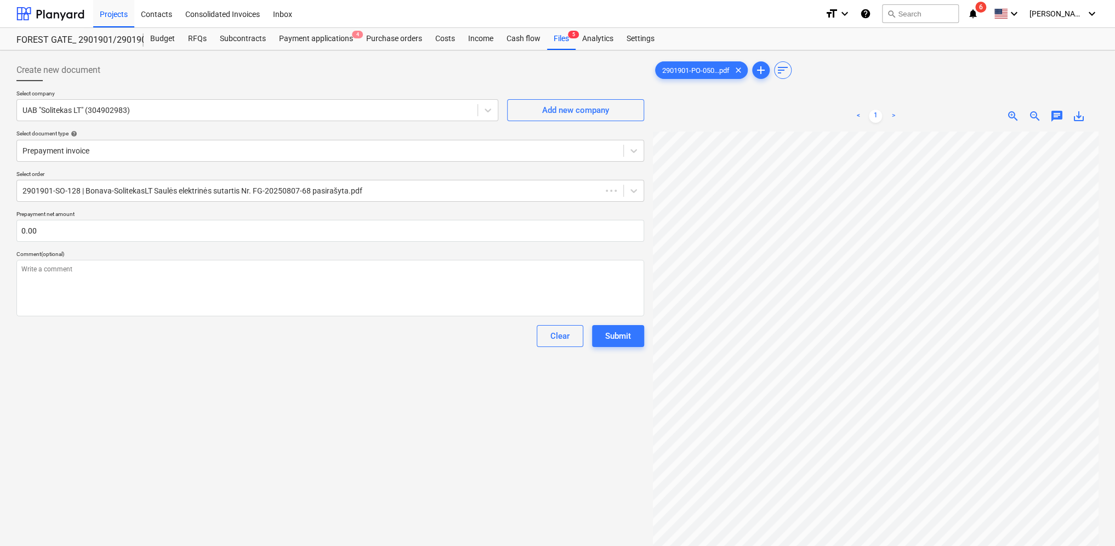
scroll to position [0, 18]
click at [120, 230] on input "text" at bounding box center [330, 231] width 628 height 22
type textarea "x"
type input "0.00"
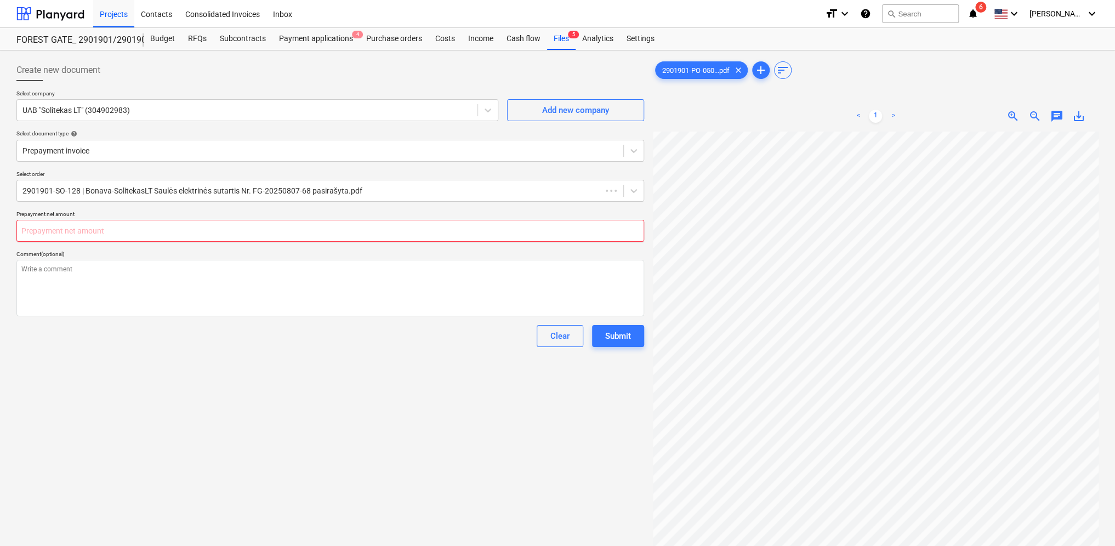
click at [122, 230] on input "text" at bounding box center [330, 231] width 628 height 22
type textarea "x"
type input "0.00"
click at [381, 44] on div "Purchase orders" at bounding box center [394, 39] width 69 height 22
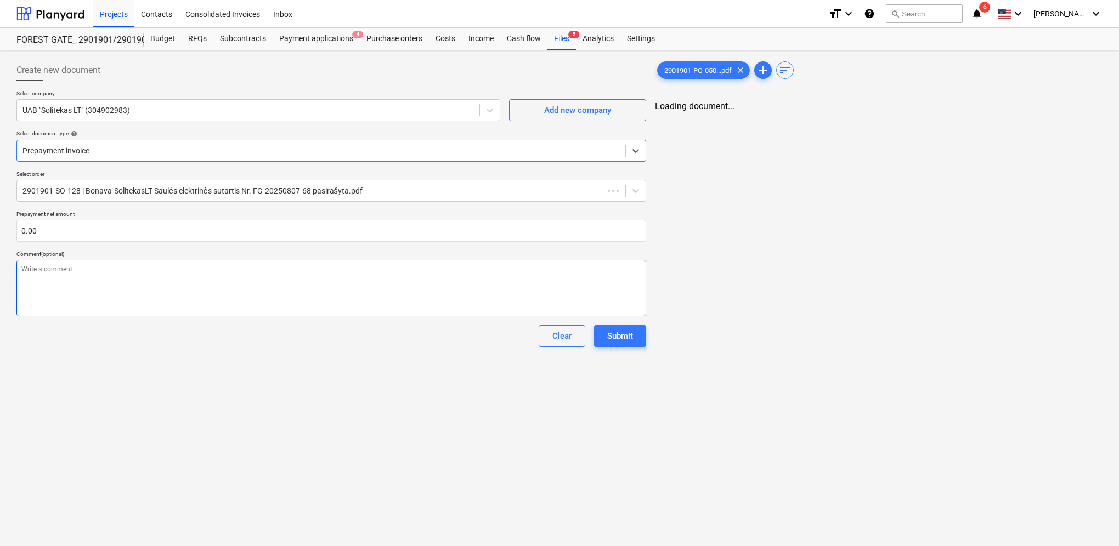
type textarea "x"
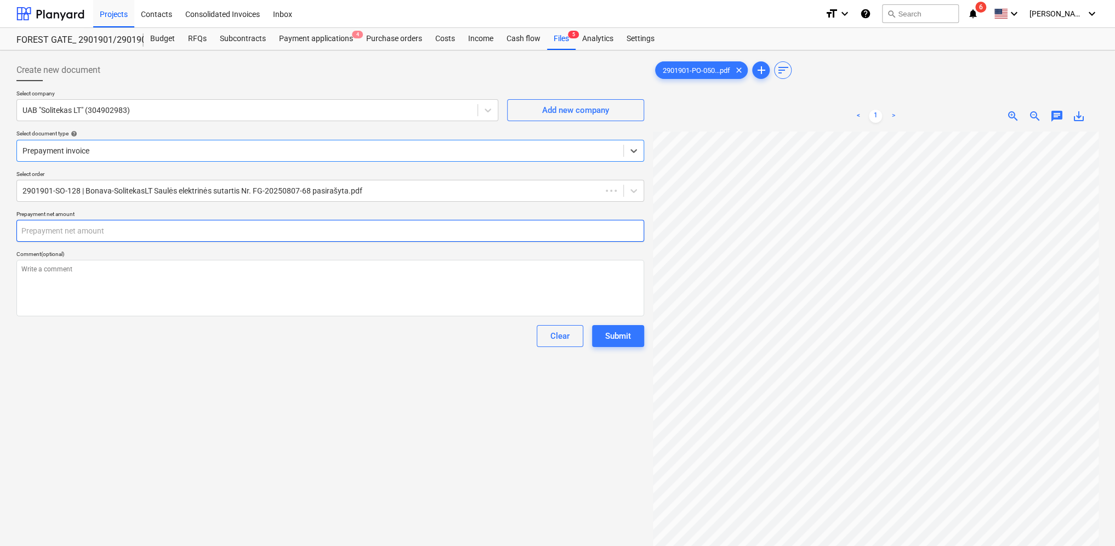
click at [116, 230] on input "text" at bounding box center [330, 231] width 628 height 22
type textarea "x"
type input "9"
type textarea "x"
type input "91"
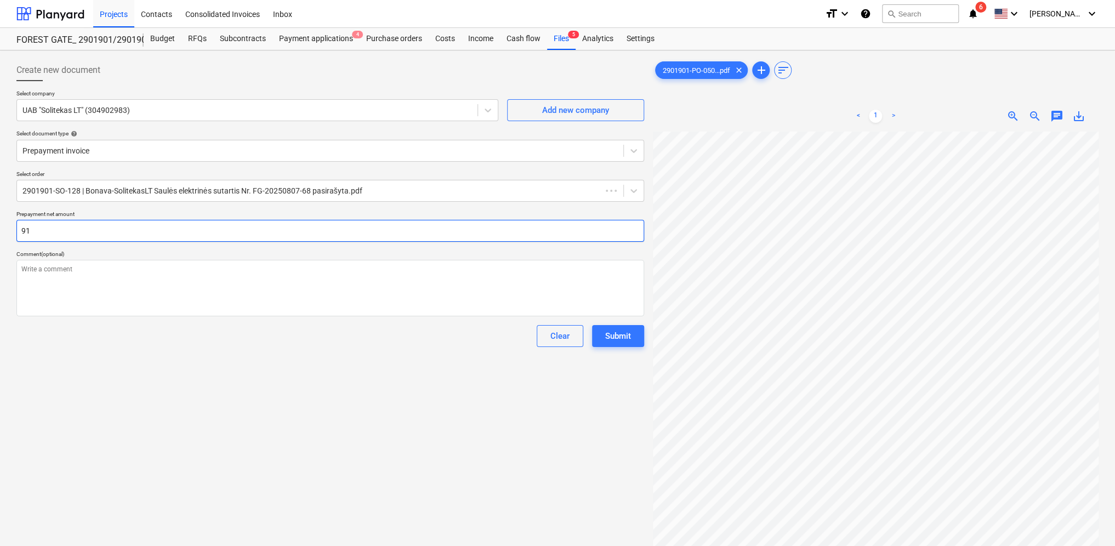
type textarea "x"
type input "919"
type textarea "x"
type input "9196"
type textarea "x"
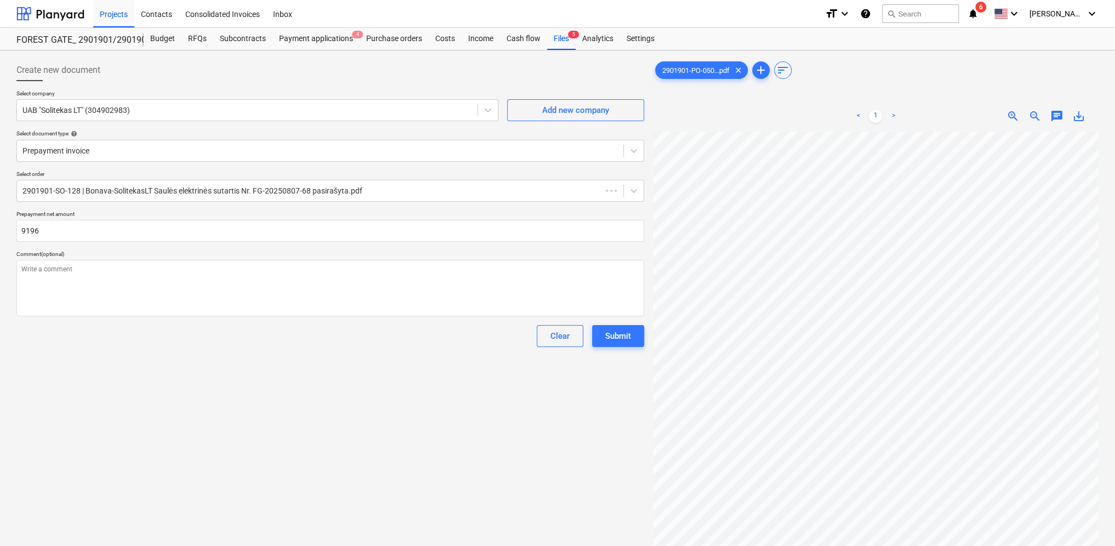
type input "9,196.00"
click at [180, 274] on textarea at bounding box center [330, 288] width 628 height 56
type textarea "x"
type textarea "I"
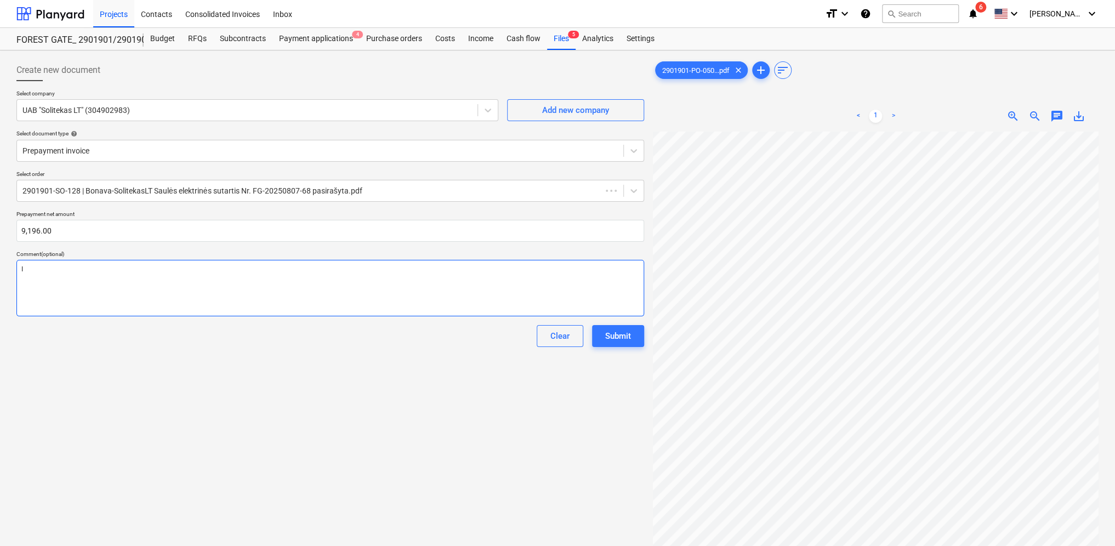
type textarea "x"
type textarea "Iš"
type textarea "x"
type textarea "Iša"
type textarea "x"
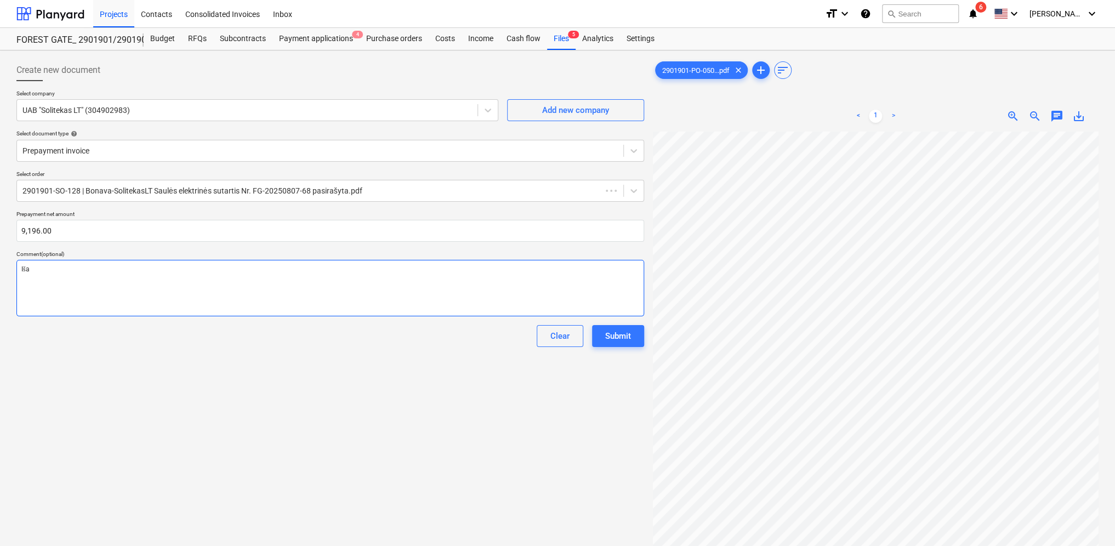
type textarea "Išan"
type textarea "x"
type textarea "Išank"
type textarea "x"
type textarea "Išanks"
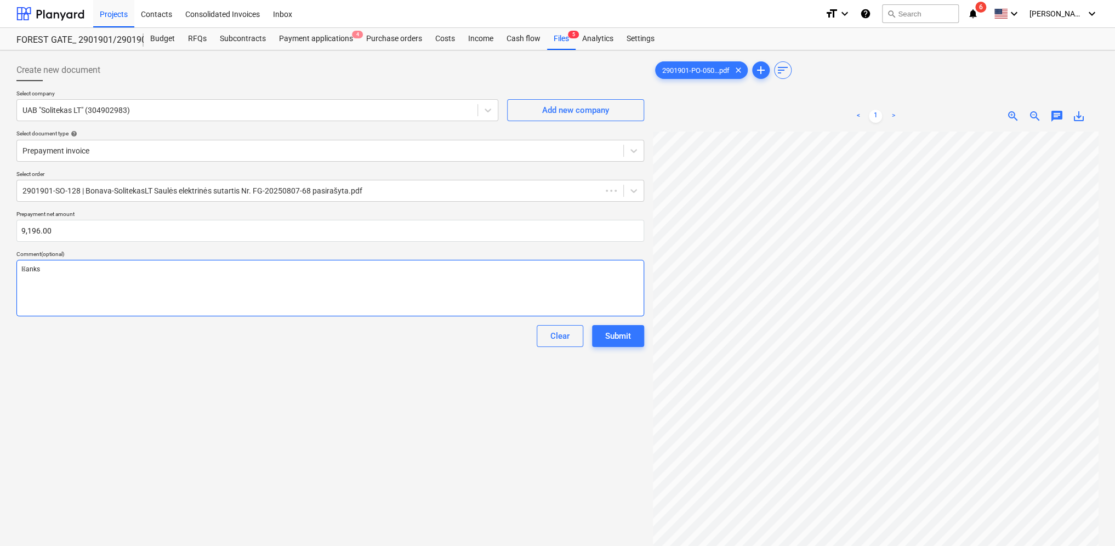
type textarea "x"
type textarea "Išankst"
type textarea "x"
type textarea "Išanksti"
type textarea "x"
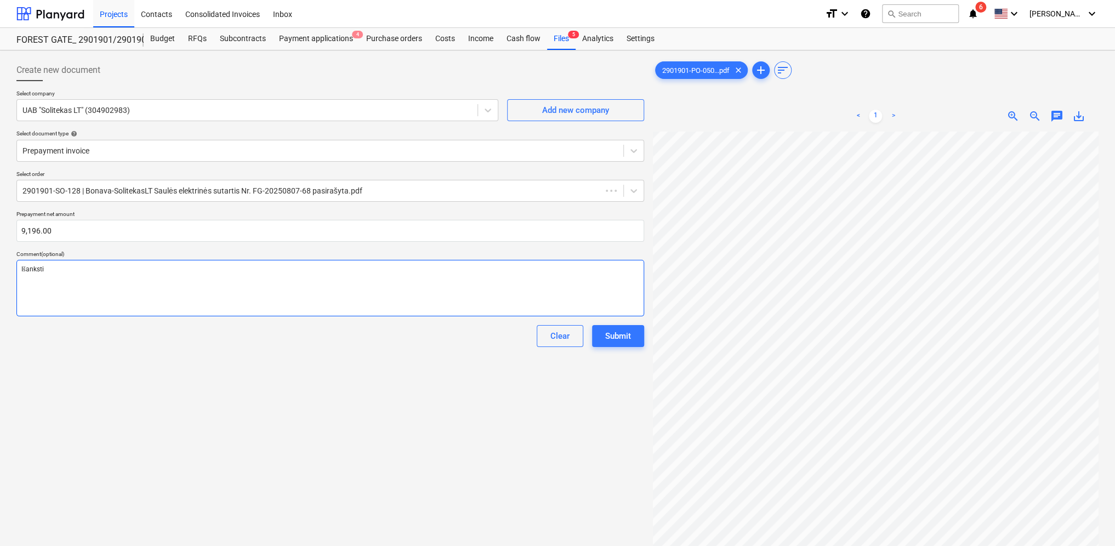
type textarea "Išankstin"
type textarea "x"
type textarea "Išankstinė"
type textarea "x"
type textarea "Išankstinė"
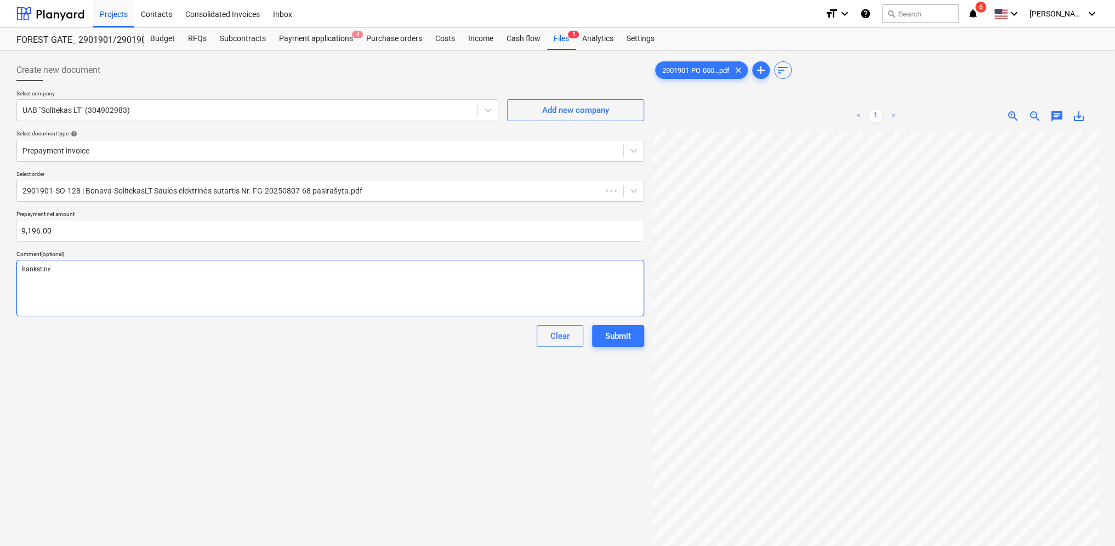
type textarea "x"
type textarea "Išankstinė s"
type textarea "x"
type textarea "Išankstinė są"
type textarea "x"
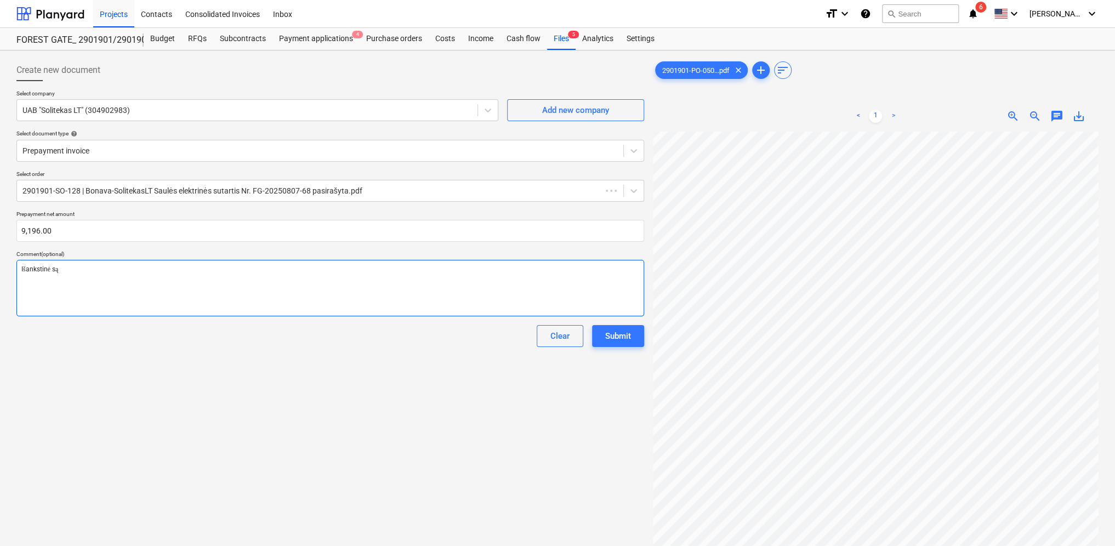
type textarea "Išankstinė sąs"
type textarea "x"
type textarea "Išankstinė sąsk"
type textarea "x"
type textarea "Išankstinė sąska"
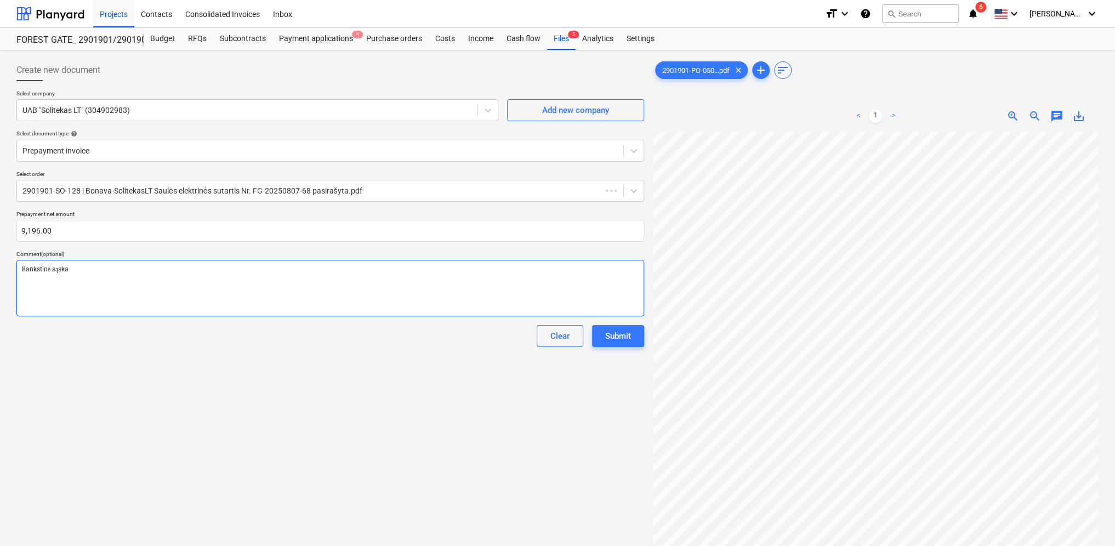
type textarea "x"
type textarea "Išankstinė sąskai"
type textarea "x"
type textarea "Išankstinė sąskait"
type textarea "x"
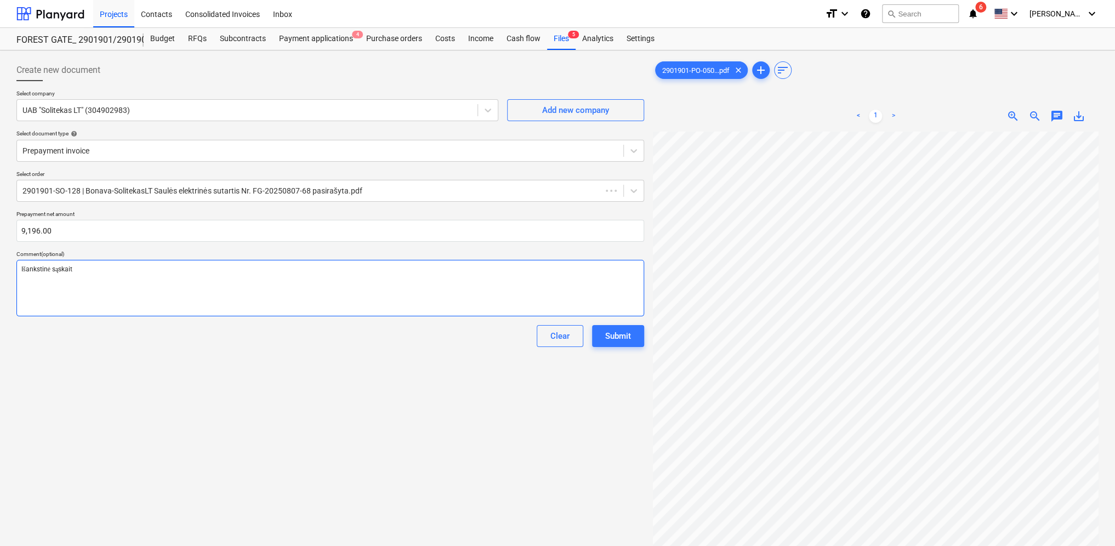
type textarea "Išankstinė sąskaita"
type textarea "x"
type textarea "Išankstinė sąskaita"
type textarea "x"
type textarea "Išankstinė sąskaita p"
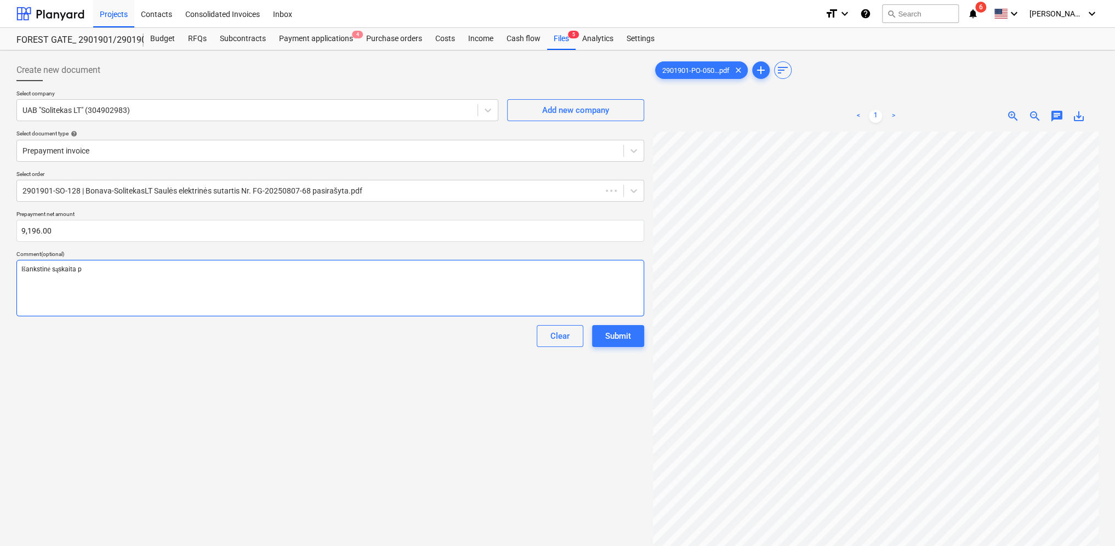
type textarea "x"
type textarea "Išankstinė sąskaita pa"
type textarea "x"
type textarea "Išankstinė sąskaita pag"
type textarea "x"
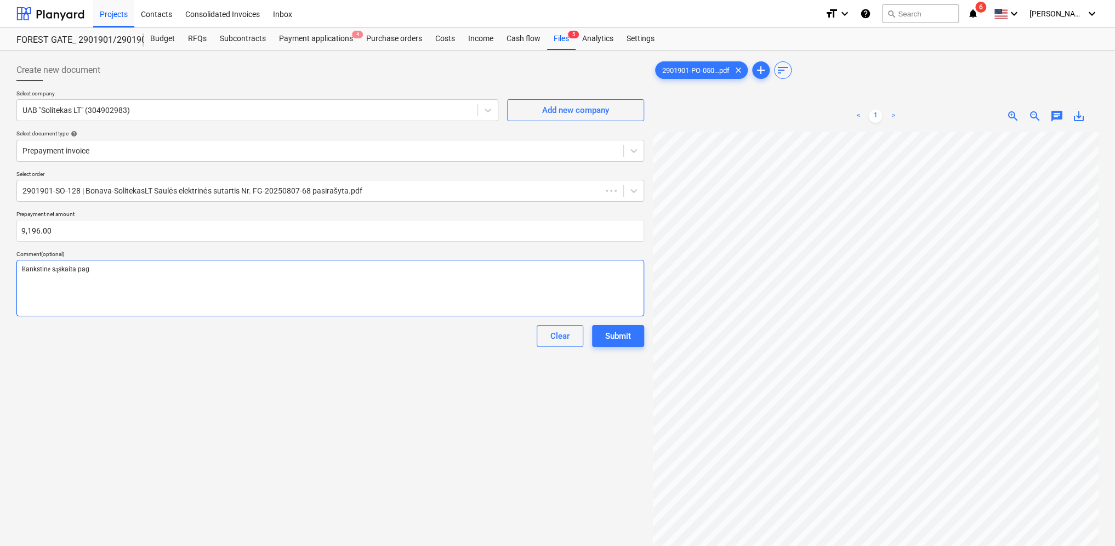
type textarea "Išankstinė sąskaita paga"
type textarea "x"
type textarea "Išankstinė sąskaita pagal"
type textarea "x"
type textarea "Išankstinė sąskaita pagal"
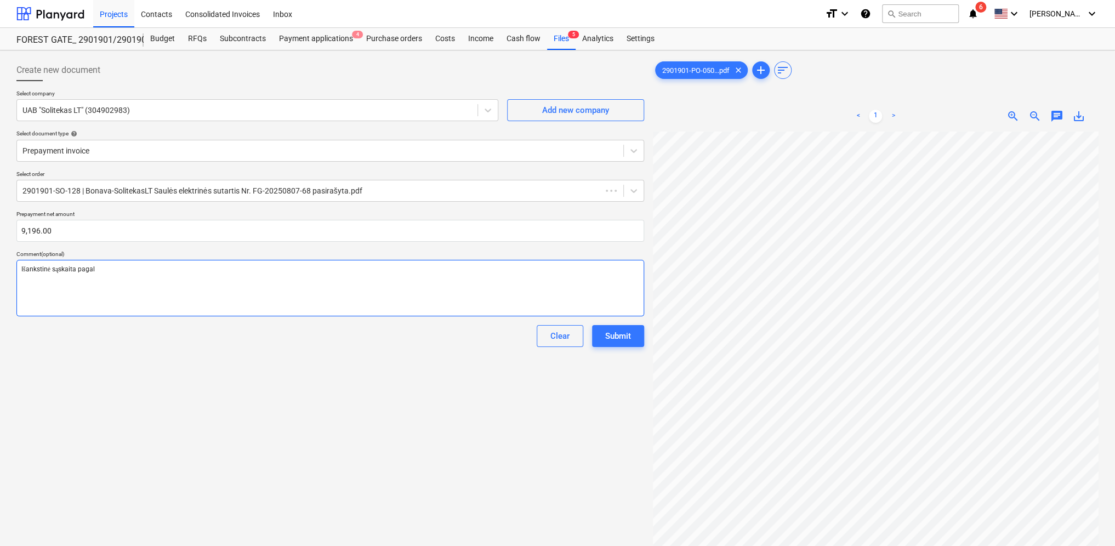
type textarea "x"
type textarea "Išankstinė sąskaita pagal p"
type textarea "x"
type textarea "Išankstinė sąskaita pagal pa"
type textarea "x"
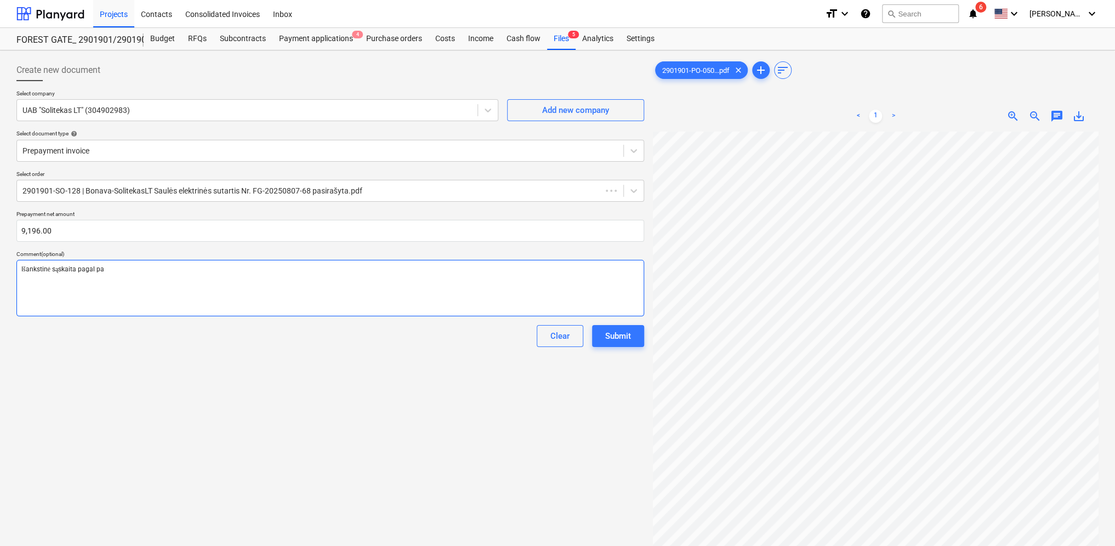
type textarea "Išankstinė sąskaita pagal pas"
type textarea "x"
type textarea "Išankstinė sąskaita pagal pasi"
type textarea "x"
type textarea "Išankstinė sąskaita pagal pasir"
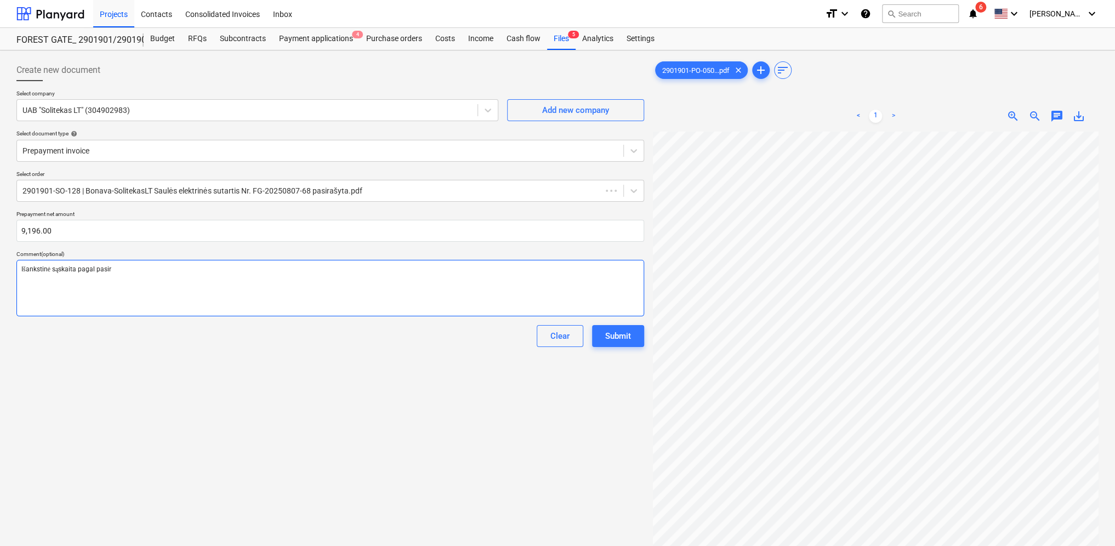
type textarea "x"
type textarea "Išankstinė sąskaita pagal pasira"
type textarea "x"
type textarea "Išankstinė sąskaita pagal pasiraš"
type textarea "x"
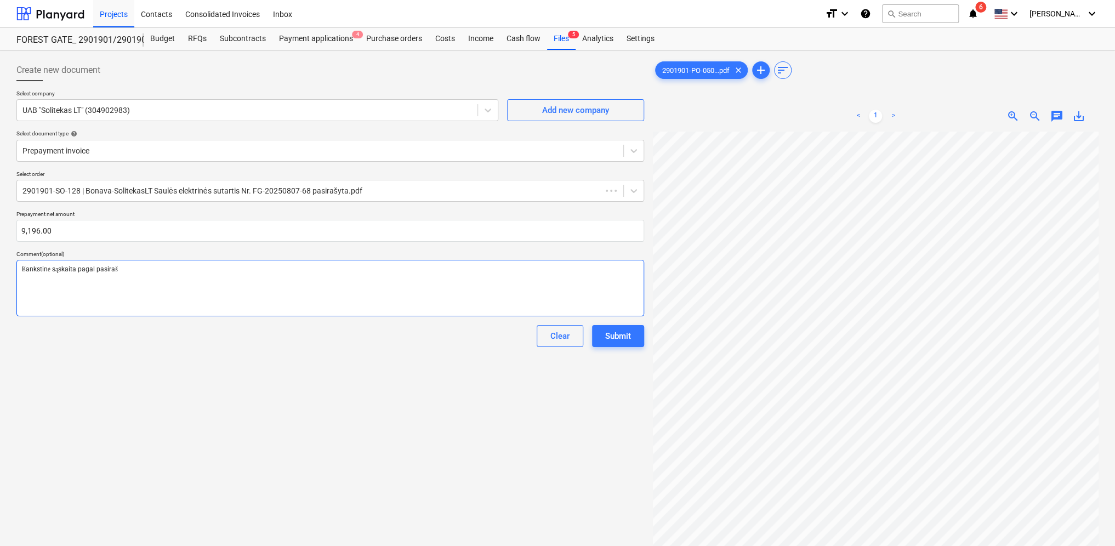
type textarea "Išankstinė sąskaita pagal pasirašy"
type textarea "x"
type textarea "Išankstinė sąskaita pagal pasirašyt"
type textarea "x"
type textarea "Išankstinė sąskaita pagal pasirašytą"
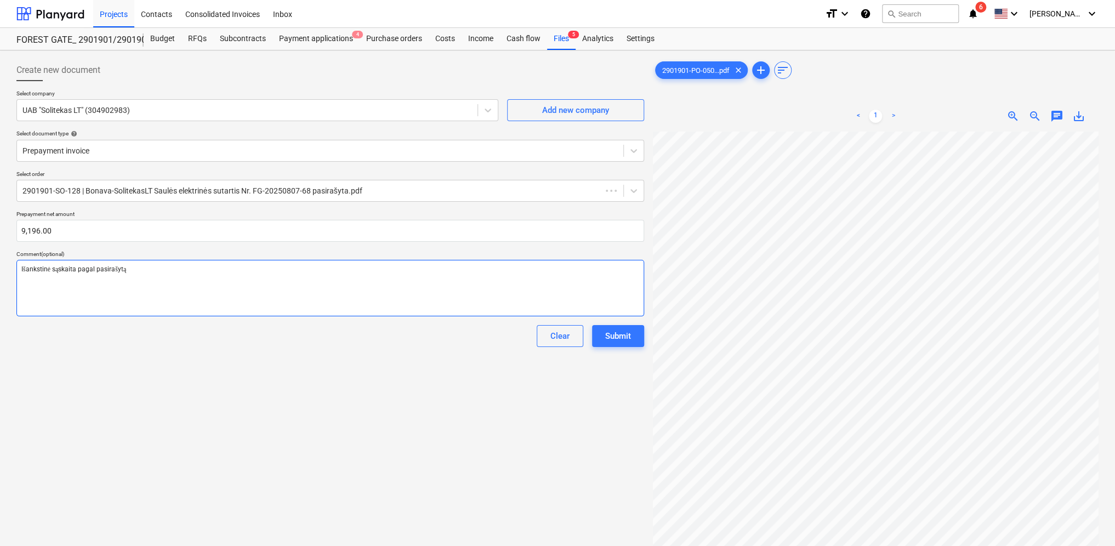
type textarea "x"
type textarea "Išankstinė sąskaita pagal pasirašytą"
type textarea "x"
type textarea "Išankstinė sąskaita pagal pasirašytą s"
type textarea "x"
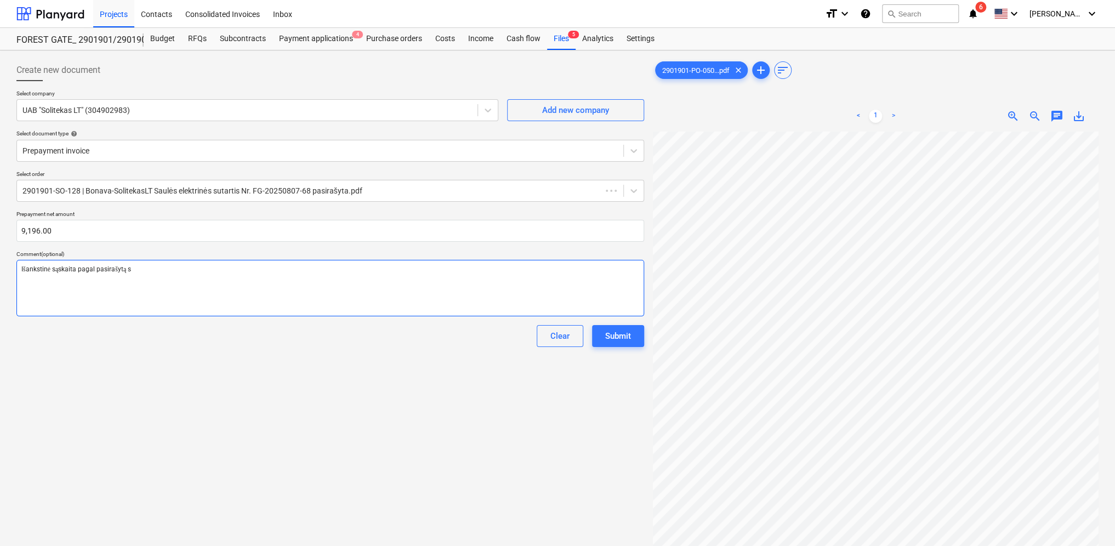
type textarea "Išankstinė sąskaita pagal pasirašytą su"
type textarea "x"
type textarea "Išankstinė sąskaita pagal pasirašytą sut"
type textarea "x"
type textarea "Išankstinė sąskaita pagal pasirašytą suta"
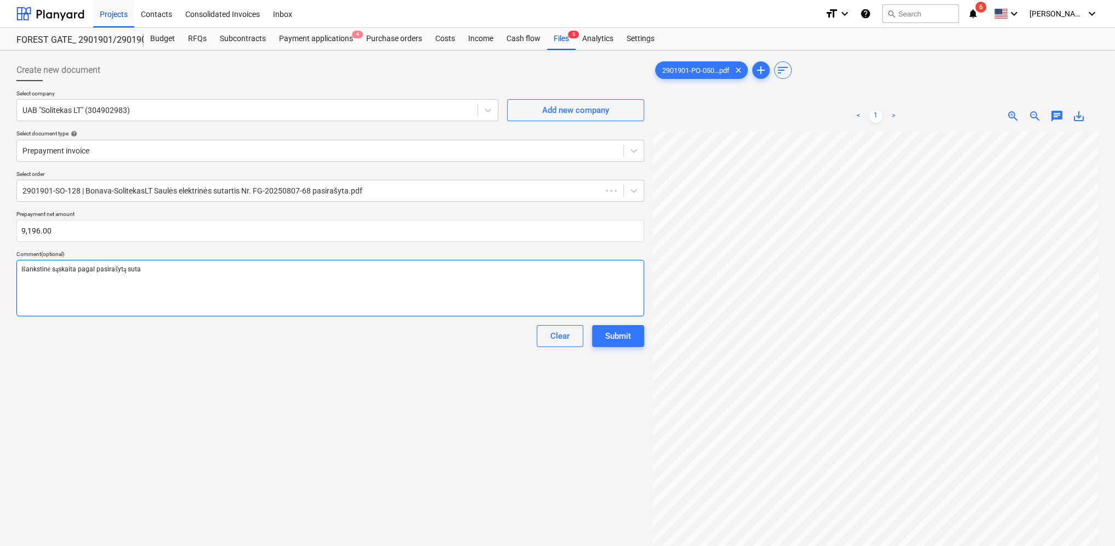
type textarea "x"
type textarea "Išankstinė sąskaita pagal pasirašytą [PERSON_NAME]"
type textarea "x"
type textarea "Išankstinė sąskaita pagal pasirašytą sutart"
type textarea "x"
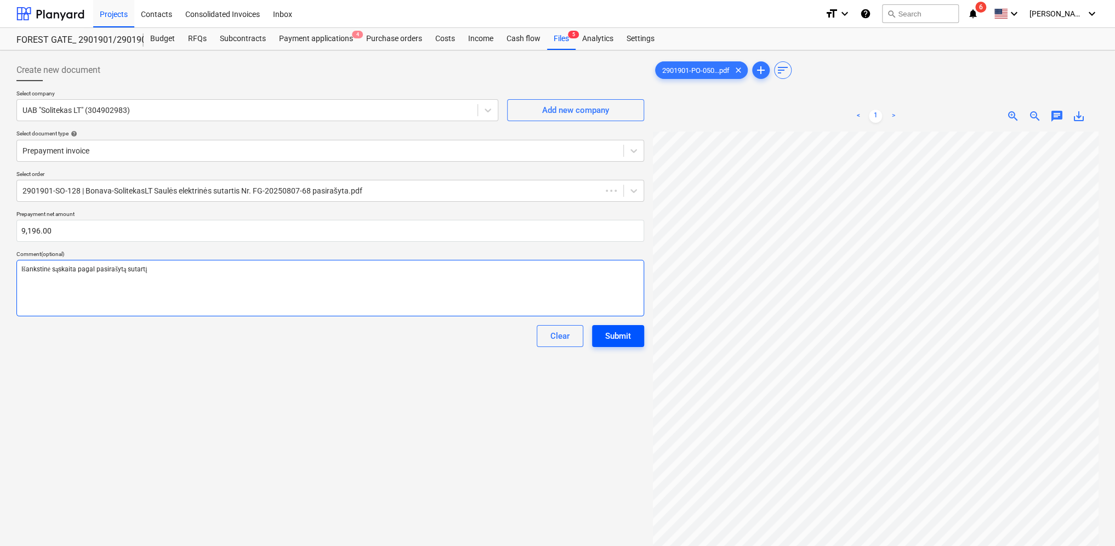
type textarea "Išankstinė sąskaita pagal pasirašytą sutartį"
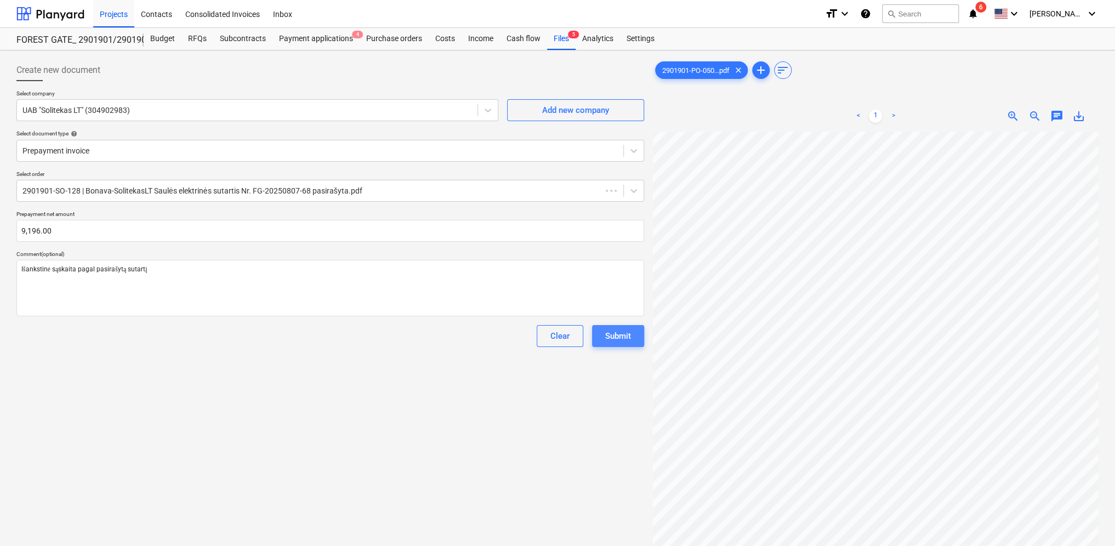
click at [636, 343] on button "Submit" at bounding box center [618, 336] width 52 height 22
type textarea "x"
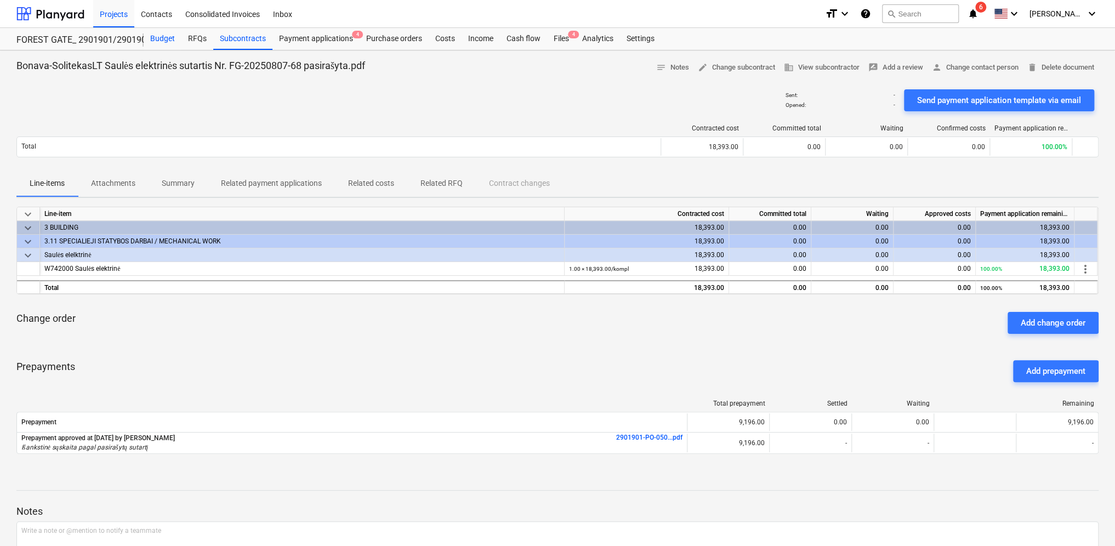
click at [151, 37] on div "Budget" at bounding box center [163, 39] width 38 height 22
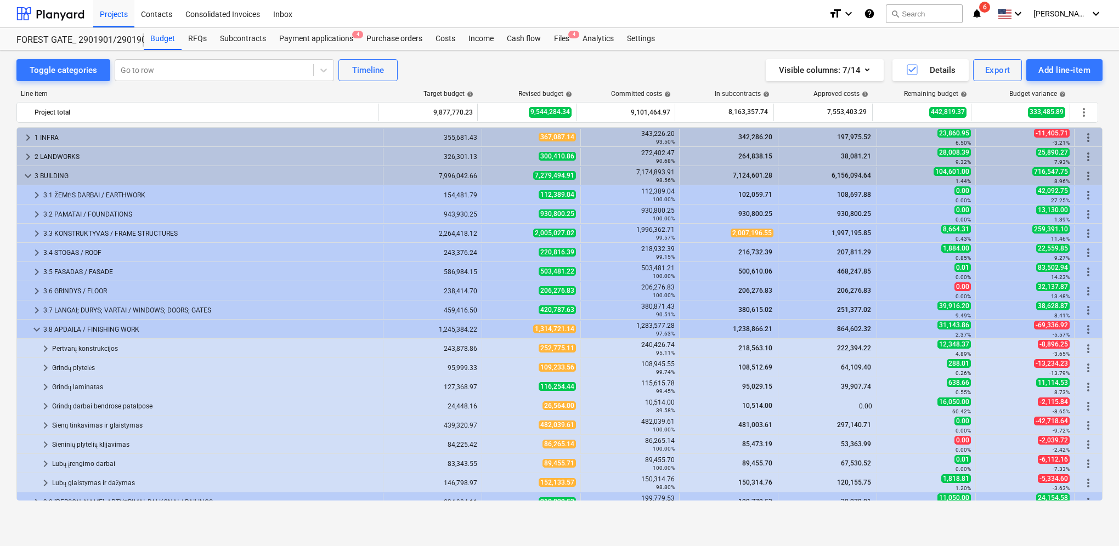
scroll to position [293, 0]
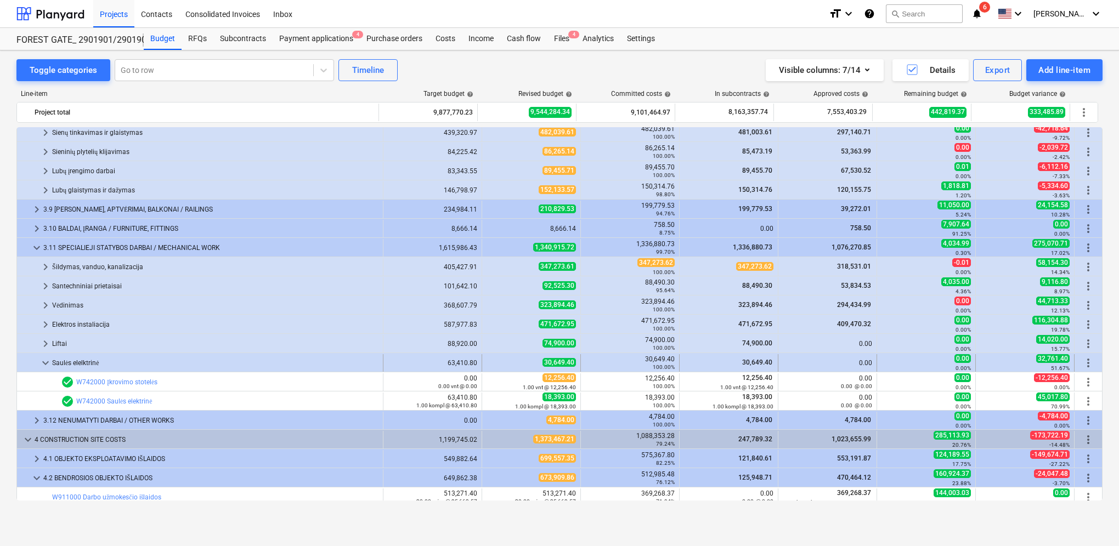
click at [44, 364] on span "keyboard_arrow_down" at bounding box center [45, 362] width 13 height 13
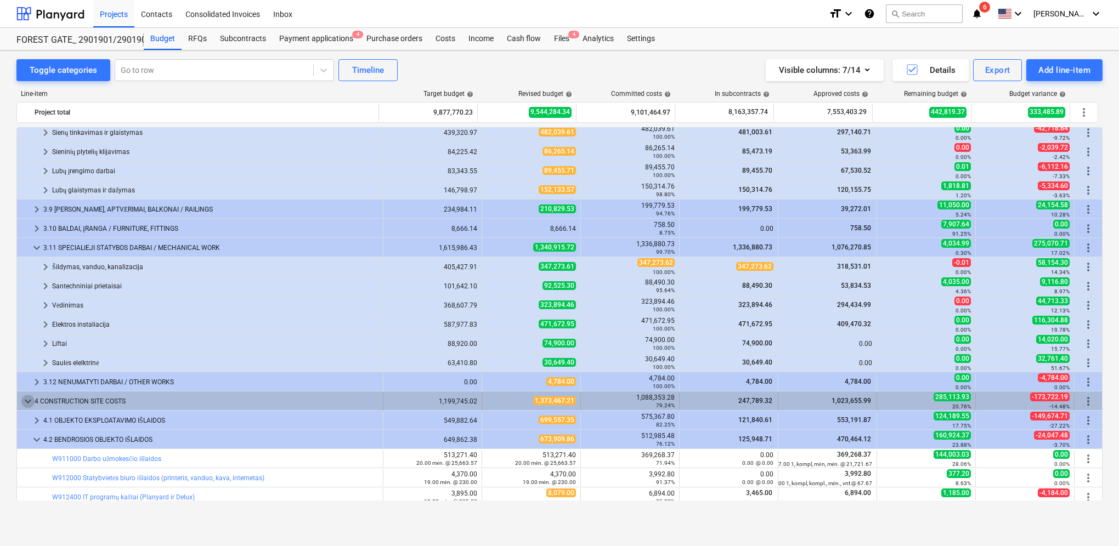
click at [27, 399] on span "keyboard_arrow_down" at bounding box center [27, 401] width 13 height 13
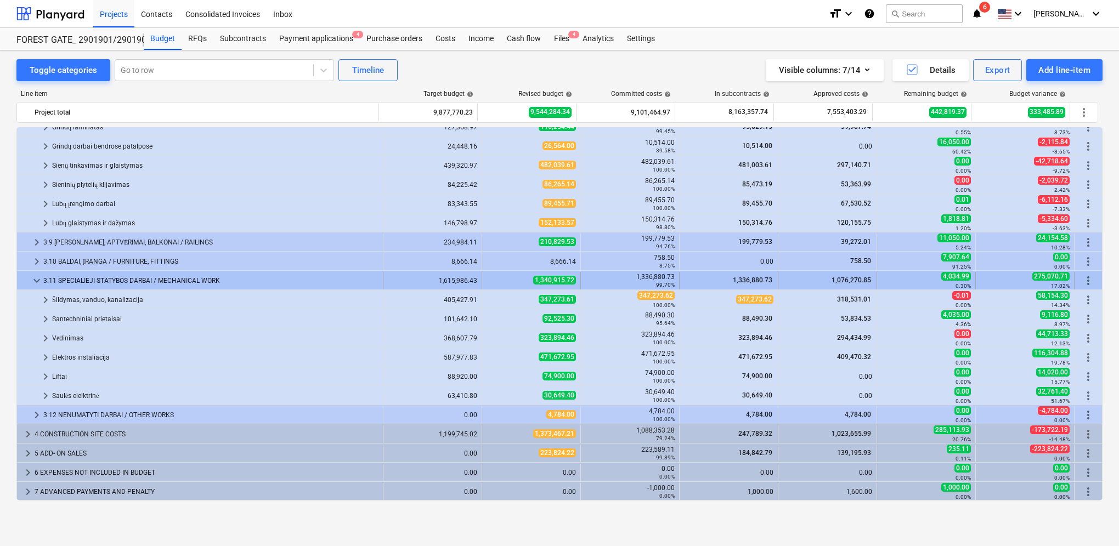
click at [38, 275] on span "keyboard_arrow_down" at bounding box center [36, 280] width 13 height 13
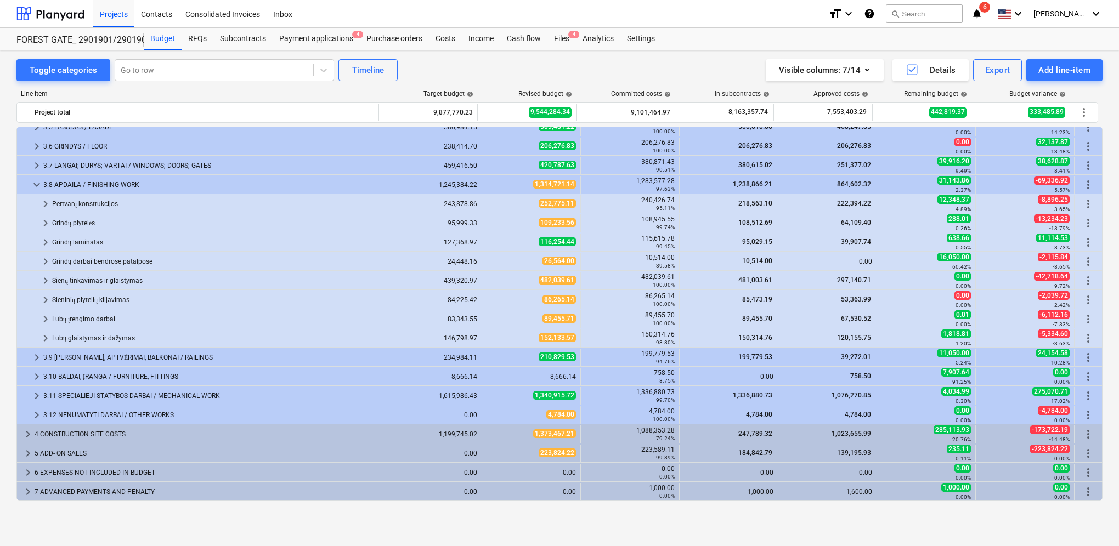
scroll to position [145, 0]
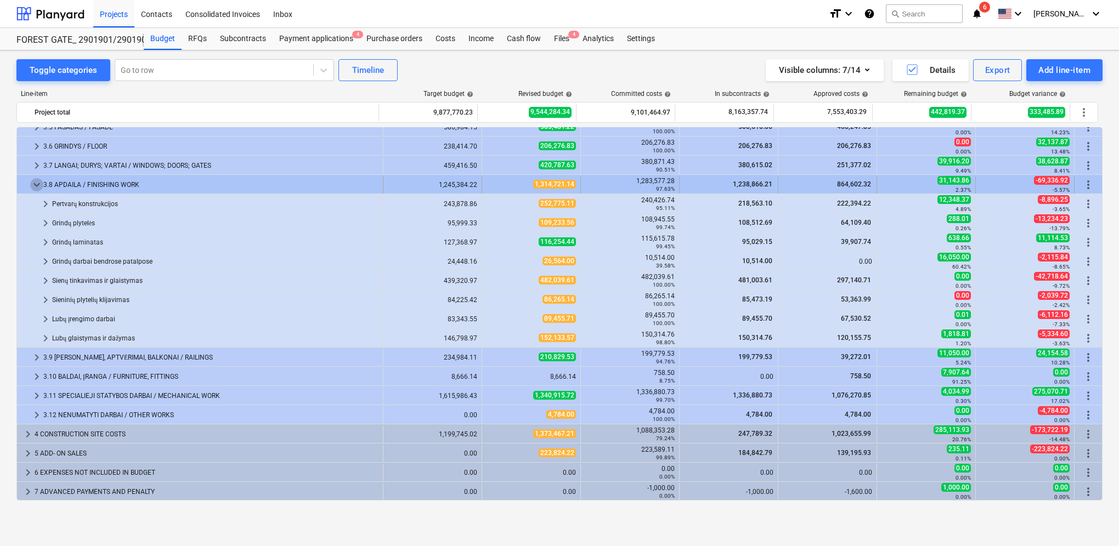
click at [34, 182] on span "keyboard_arrow_down" at bounding box center [36, 184] width 13 height 13
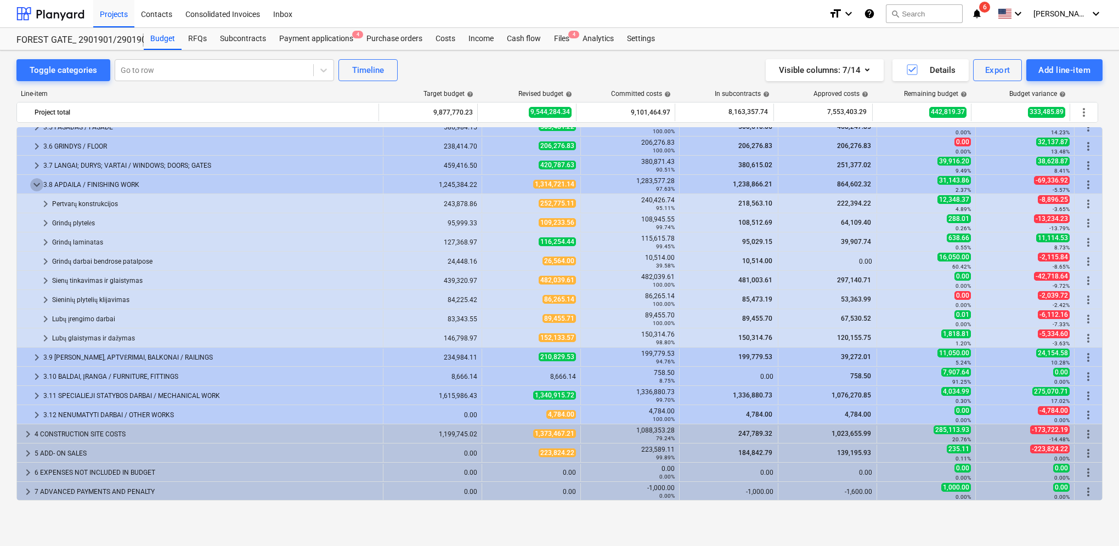
scroll to position [0, 0]
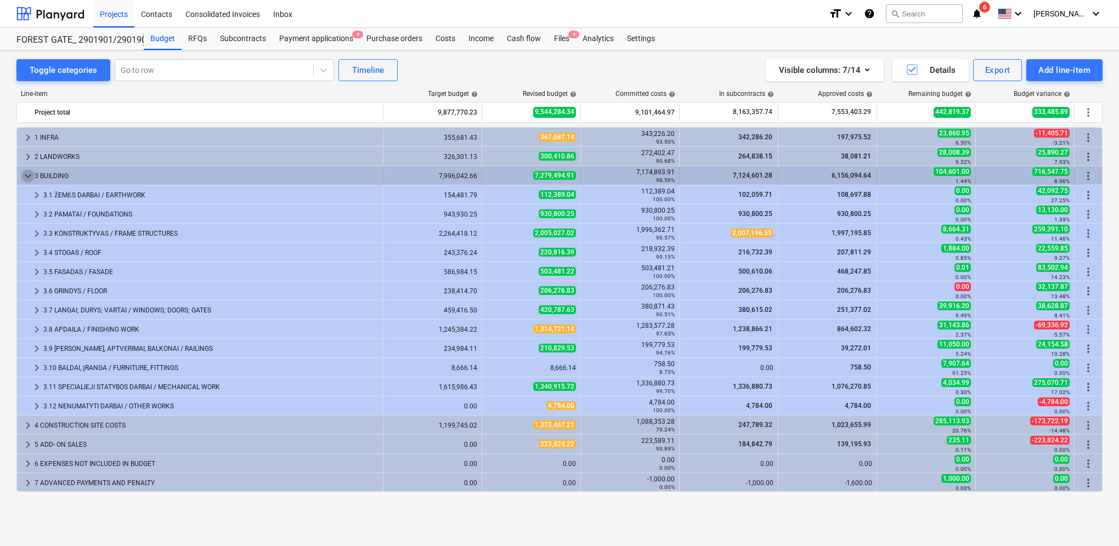
click at [25, 175] on span "keyboard_arrow_down" at bounding box center [27, 175] width 13 height 13
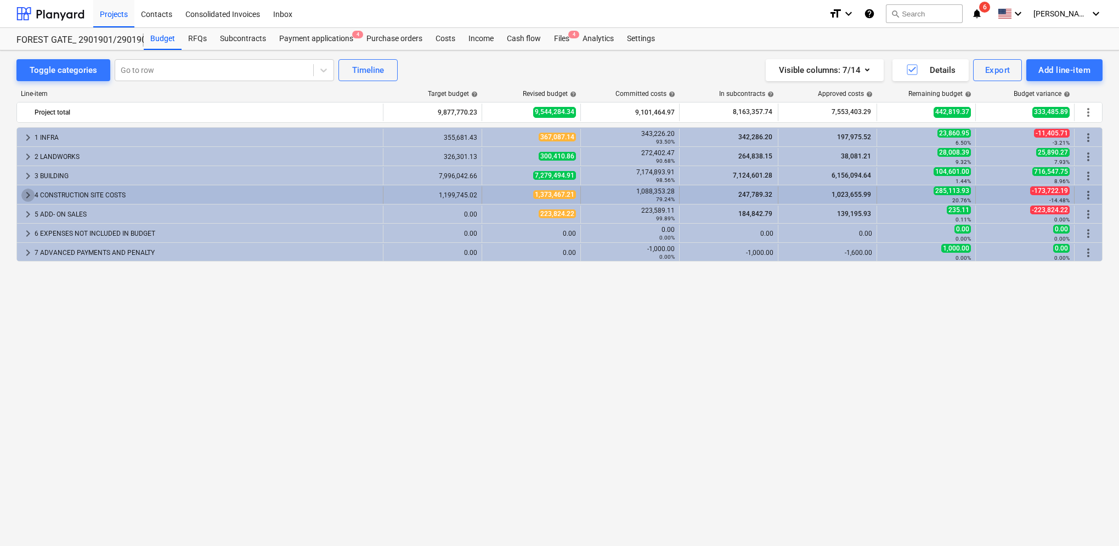
click at [29, 193] on span "keyboard_arrow_right" at bounding box center [27, 195] width 13 height 13
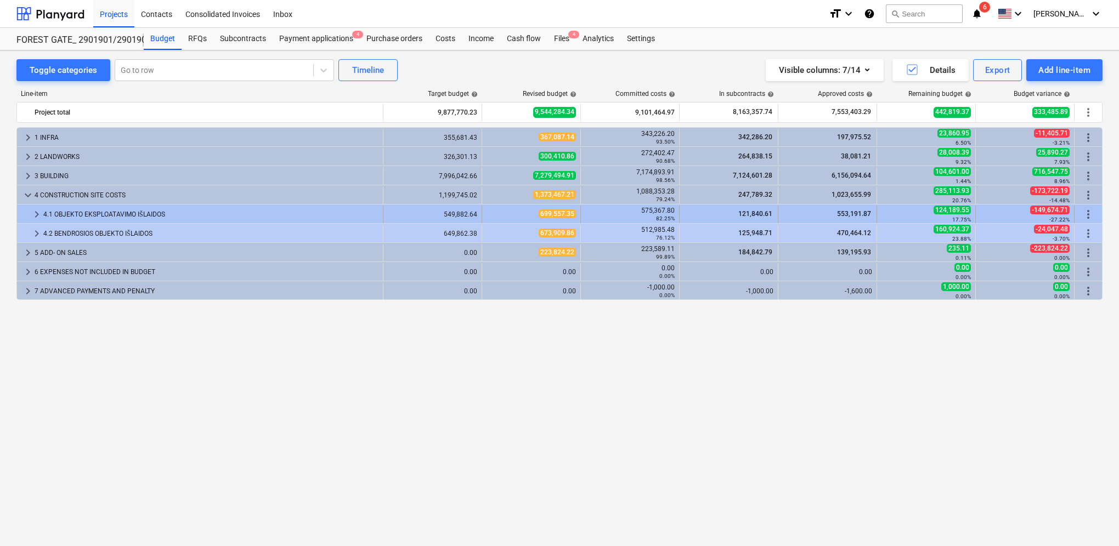
click at [36, 212] on span "keyboard_arrow_right" at bounding box center [36, 214] width 13 height 13
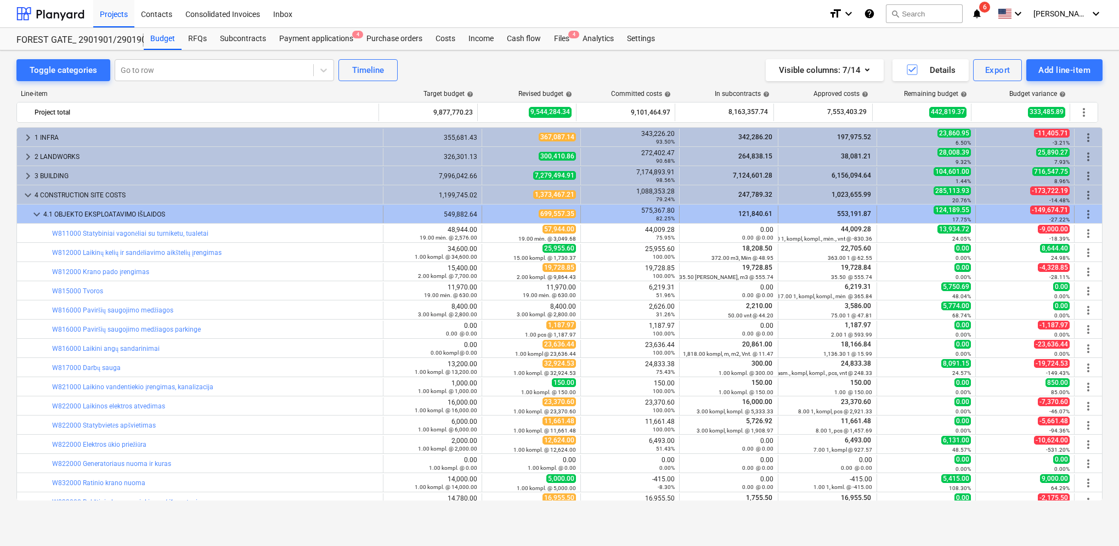
click at [33, 213] on span "keyboard_arrow_down" at bounding box center [36, 214] width 13 height 13
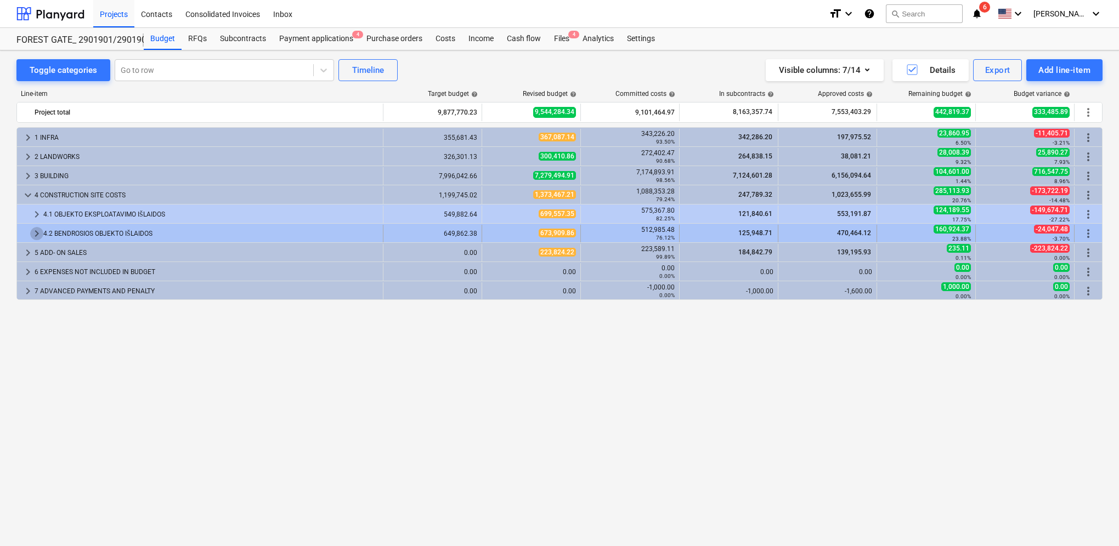
click at [37, 235] on span "keyboard_arrow_right" at bounding box center [36, 233] width 13 height 13
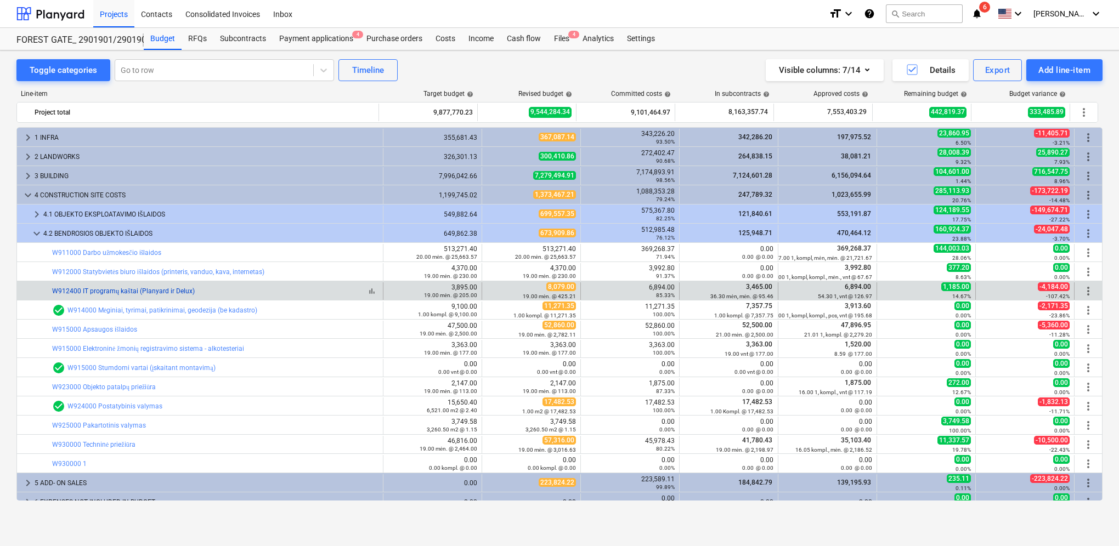
click at [150, 291] on link "W912400 IT programų kaštai (Planyard ir Delux)" at bounding box center [123, 291] width 143 height 8
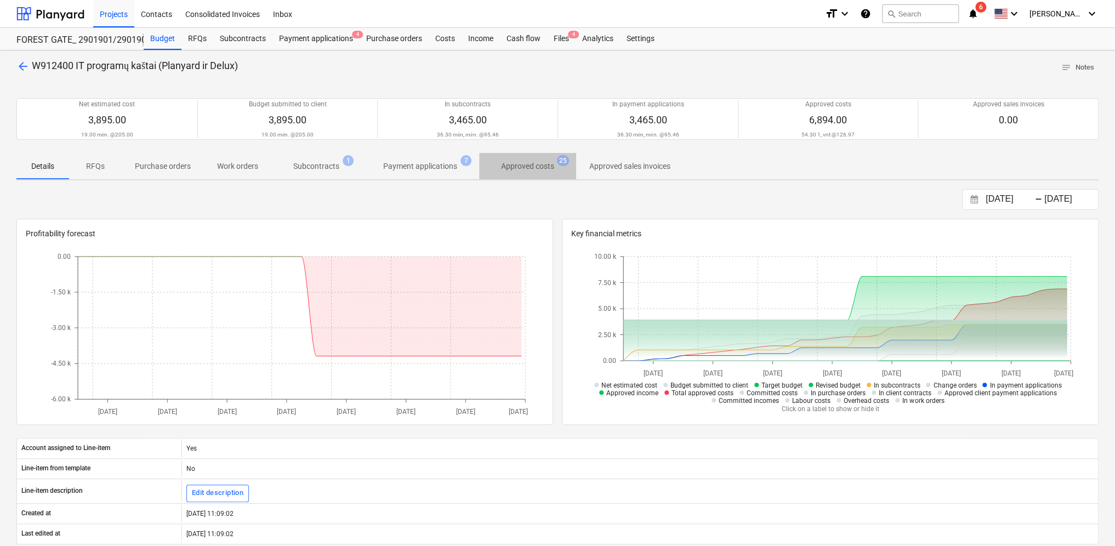
click at [542, 169] on p "Approved costs" at bounding box center [527, 167] width 53 height 12
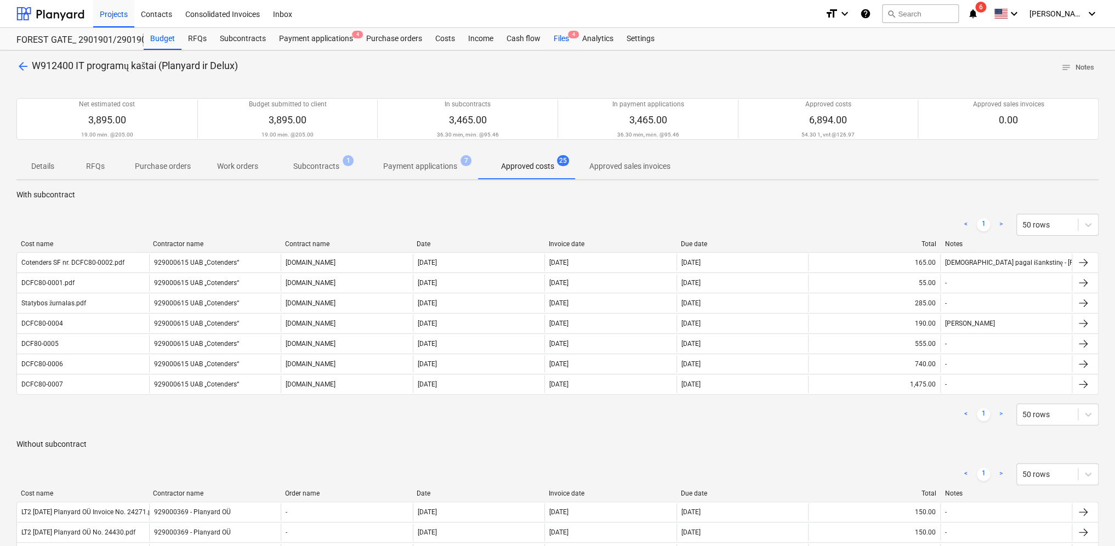
click at [558, 39] on div "Files 4" at bounding box center [561, 39] width 29 height 22
